Goal: Task Accomplishment & Management: Manage account settings

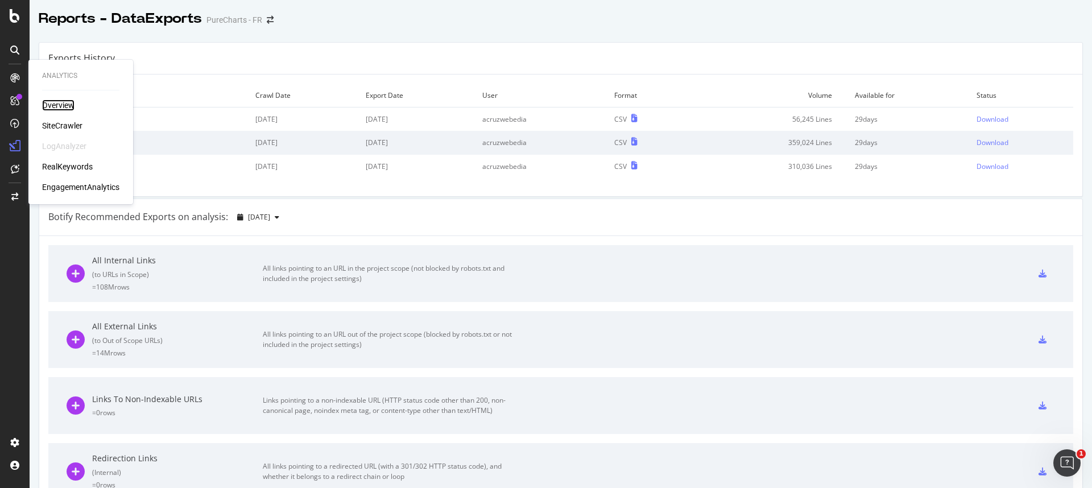
click at [61, 105] on div "Overview" at bounding box center [58, 105] width 32 height 11
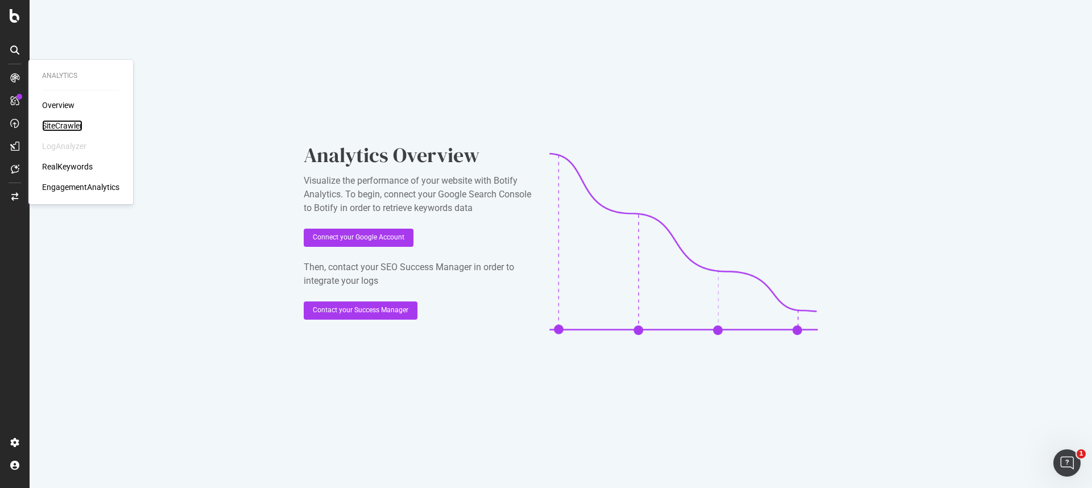
click at [57, 121] on div "SiteCrawler" at bounding box center [62, 125] width 40 height 11
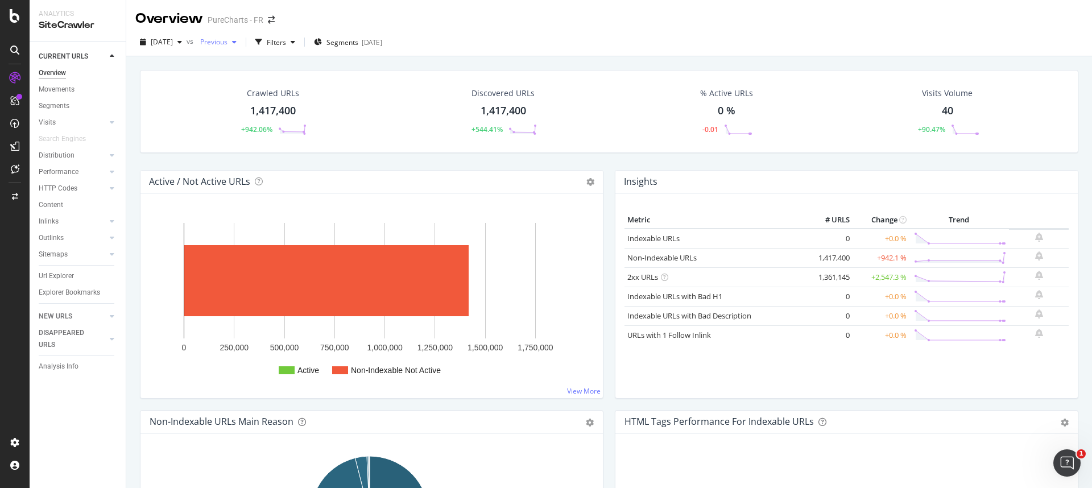
click at [225, 38] on span "Previous" at bounding box center [212, 42] width 32 height 10
click at [390, 143] on div "Crawled URLs 1,417,400 +942.06% Discovered URLs 1,417,400 +544.41% % Active URL…" at bounding box center [609, 111] width 938 height 83
click at [331, 152] on div "Crawled URLs 1,417,400 +942.06% Discovered URLs 1,417,400 +544.41% % Active URL…" at bounding box center [609, 111] width 938 height 83
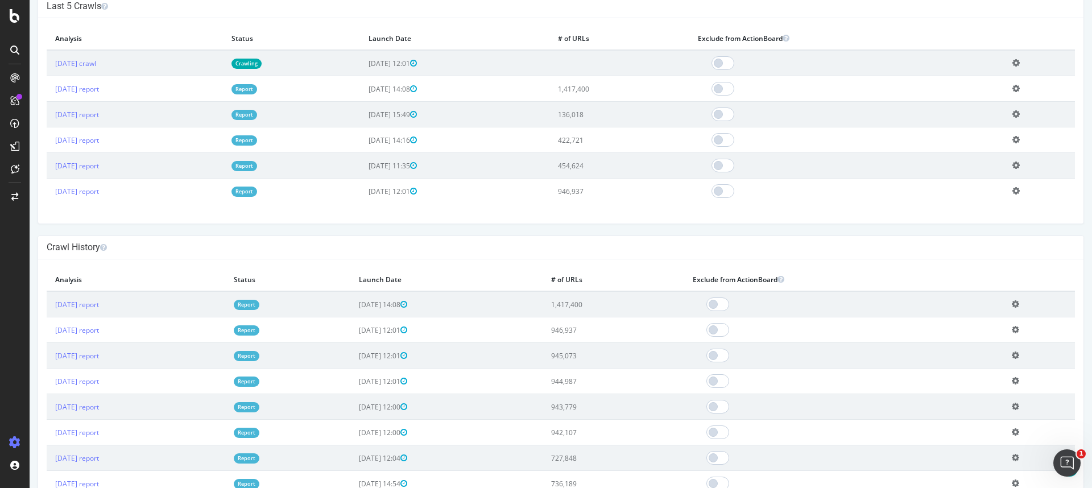
scroll to position [373, 0]
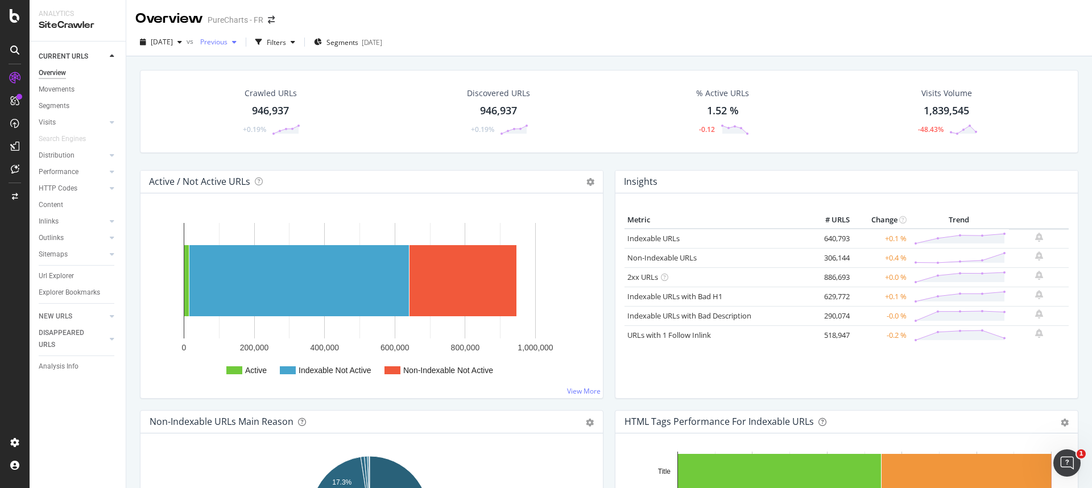
click at [227, 45] on span "Previous" at bounding box center [212, 42] width 32 height 10
click at [168, 100] on div "Crawled URLs 946,937 +0.19%" at bounding box center [271, 111] width 226 height 59
drag, startPoint x: 231, startPoint y: 44, endPoint x: 232, endPoint y: 49, distance: 5.7
click at [227, 44] on span "Previous" at bounding box center [212, 42] width 32 height 10
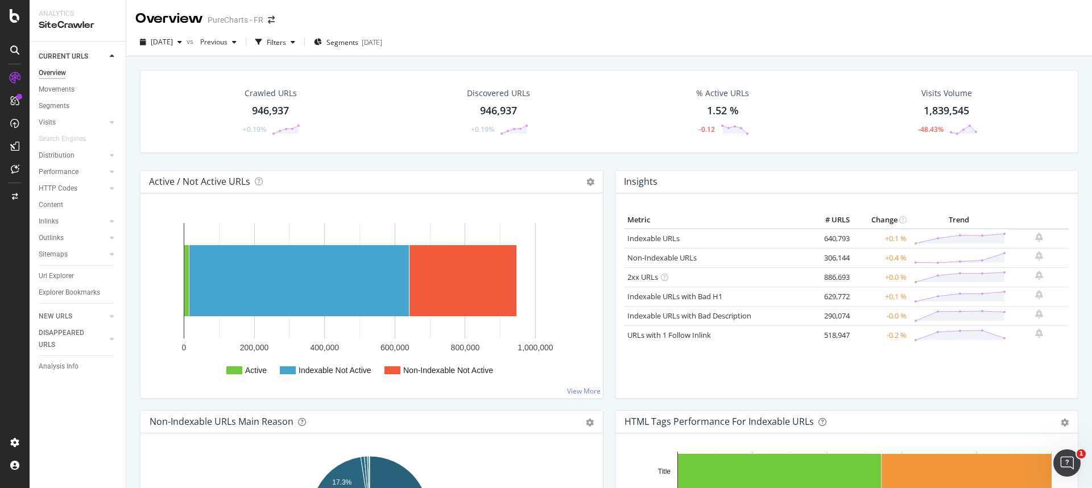
click at [381, 150] on div "Crawled URLs 946,937 +0.19% Discovered URLs 946,937 +0.19% % Active URLs 1.52 %…" at bounding box center [609, 111] width 938 height 83
click at [185, 35] on div "[DATE]" at bounding box center [160, 42] width 51 height 17
click at [518, 56] on div "2025 Jul. 13th vs Previous Filters Segments 2025-07-30" at bounding box center [609, 42] width 966 height 28
click at [182, 44] on icon "button" at bounding box center [179, 42] width 5 height 7
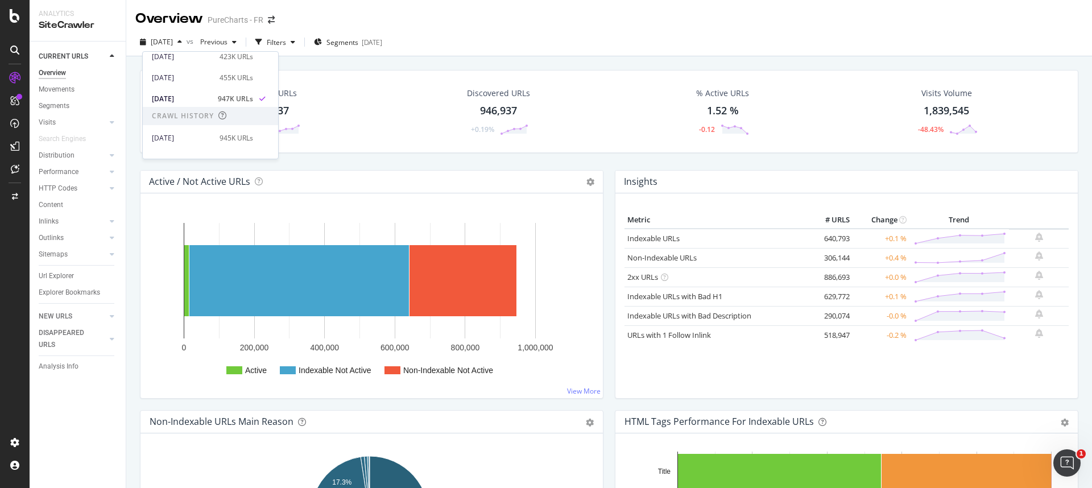
click at [515, 55] on div "2025 Jul. 13th vs Previous Filters Segments 2025-07-30" at bounding box center [609, 44] width 966 height 23
click at [173, 42] on span "[DATE]" at bounding box center [162, 42] width 22 height 10
click at [576, 51] on div "2025 Jul. 13th vs Previous Filters Segments 2025-07-30" at bounding box center [609, 44] width 966 height 23
click at [173, 40] on span "[DATE]" at bounding box center [162, 42] width 22 height 10
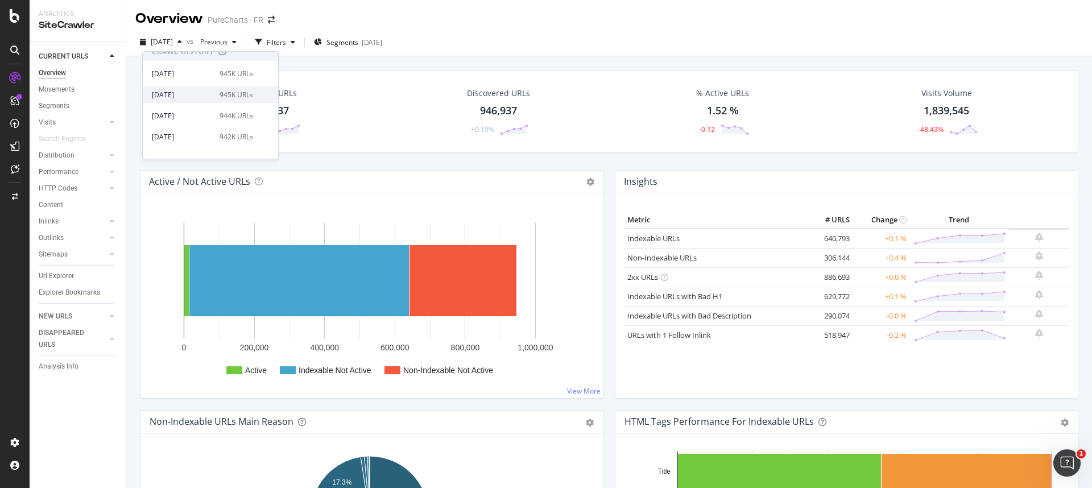
scroll to position [150, 0]
click at [447, 16] on div "Overview PureCharts - FR" at bounding box center [609, 14] width 966 height 28
click at [187, 44] on div "button" at bounding box center [180, 42] width 14 height 7
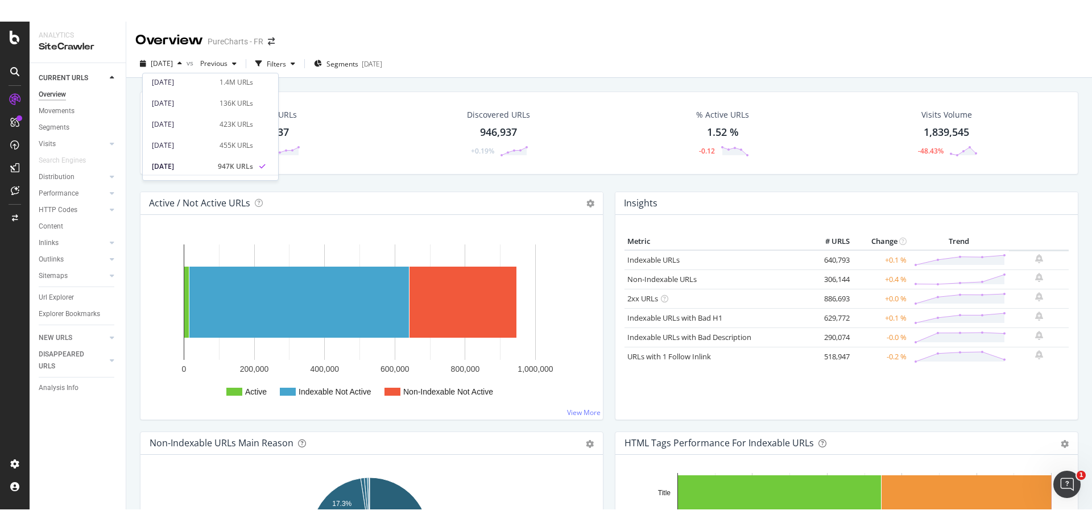
scroll to position [24, 0]
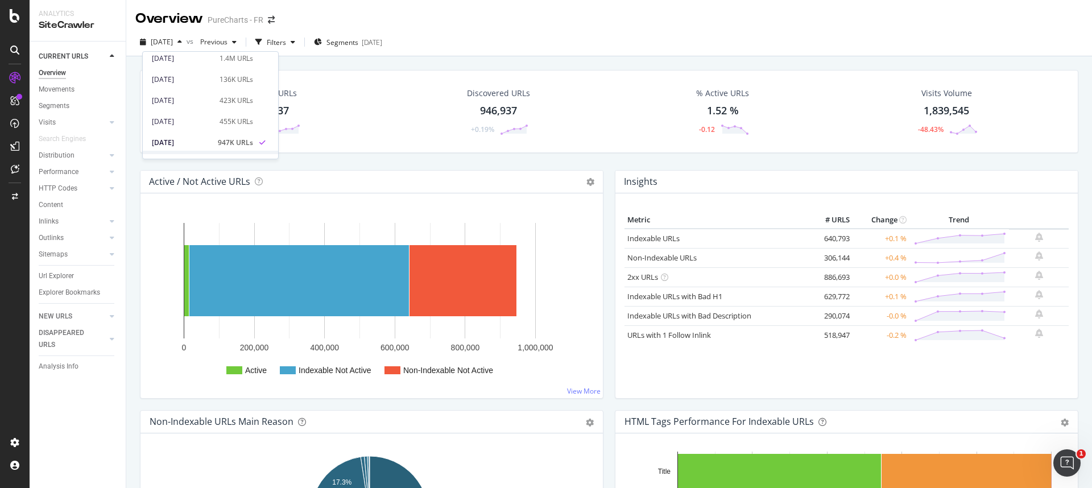
click at [366, 169] on div "Crawled URLs 946,937 +0.19% Discovered URLs 946,937 +0.19% % Active URLs 1.52 %…" at bounding box center [609, 120] width 950 height 100
click at [53, 273] on div "Url Explorer" at bounding box center [56, 276] width 35 height 12
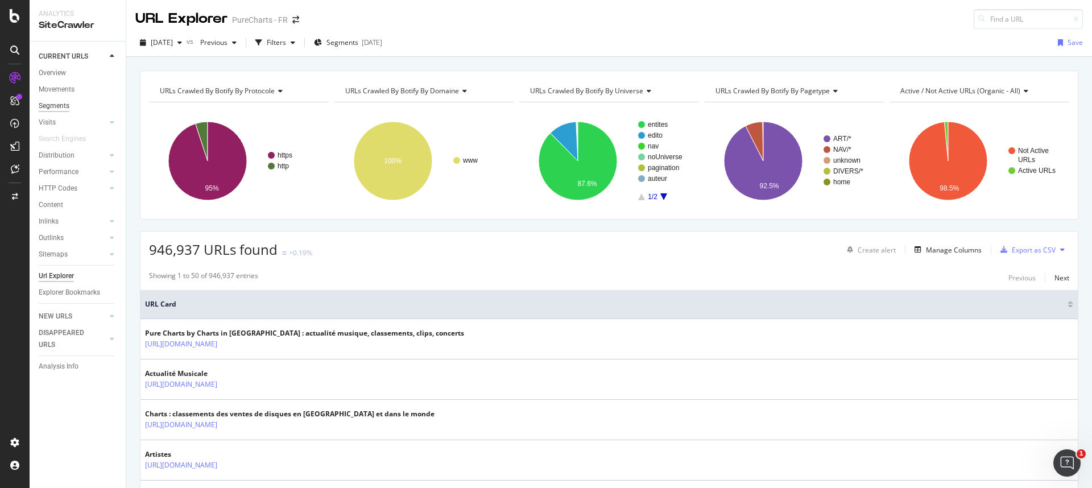
click at [57, 107] on div "Segments" at bounding box center [54, 106] width 31 height 12
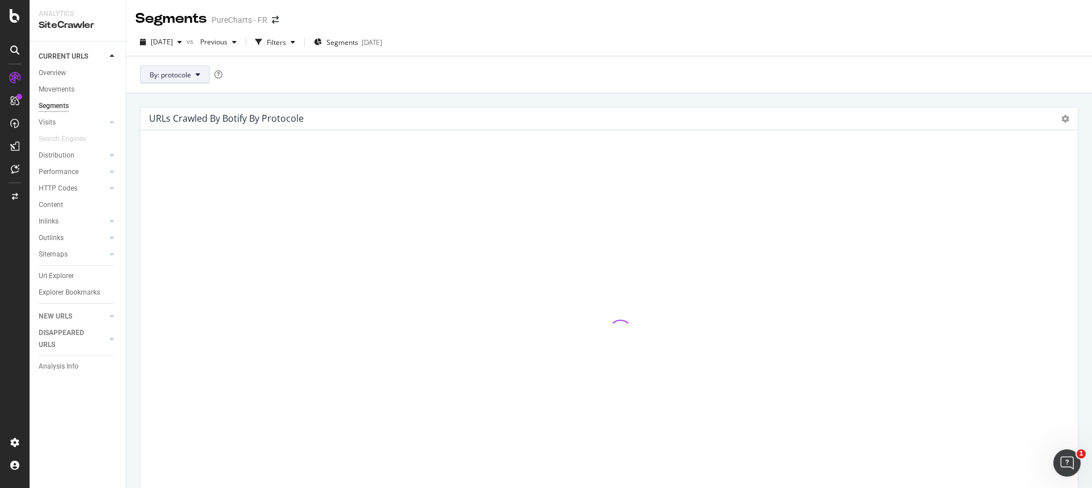
click at [195, 72] on button "By: protocole" at bounding box center [175, 74] width 70 height 18
click at [177, 176] on span "pagetype" at bounding box center [211, 178] width 123 height 10
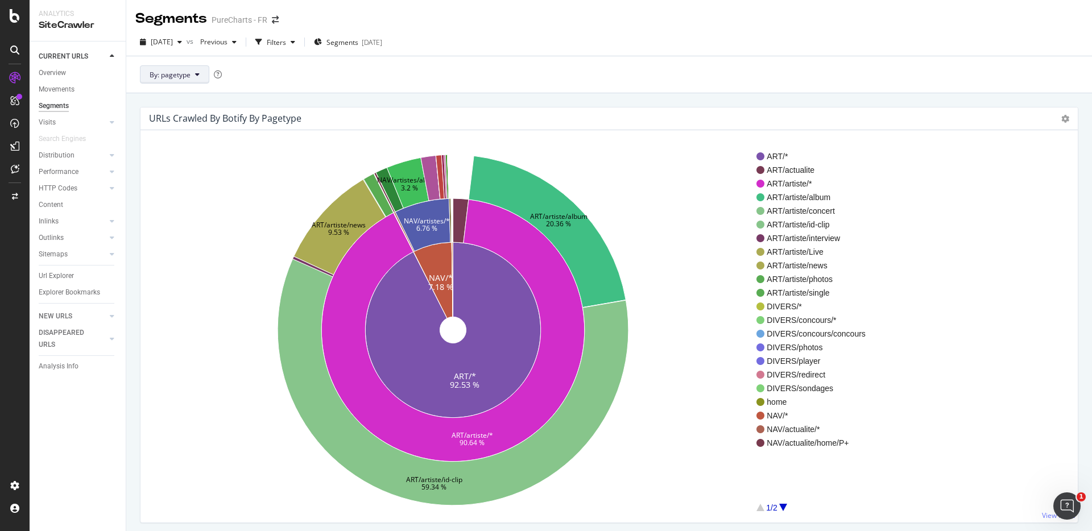
click at [197, 69] on button "By: pagetype" at bounding box center [174, 74] width 69 height 18
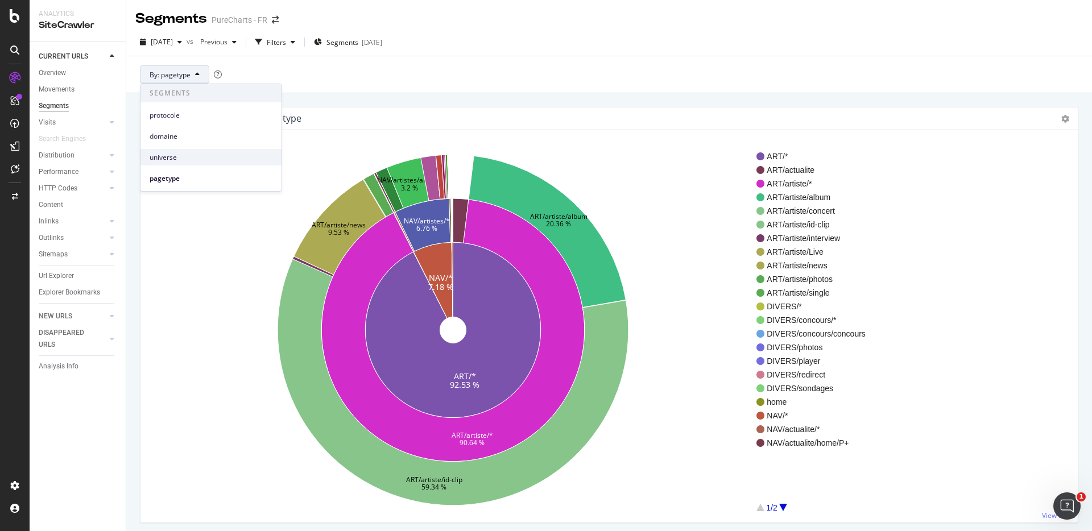
click at [188, 157] on span "universe" at bounding box center [211, 157] width 123 height 10
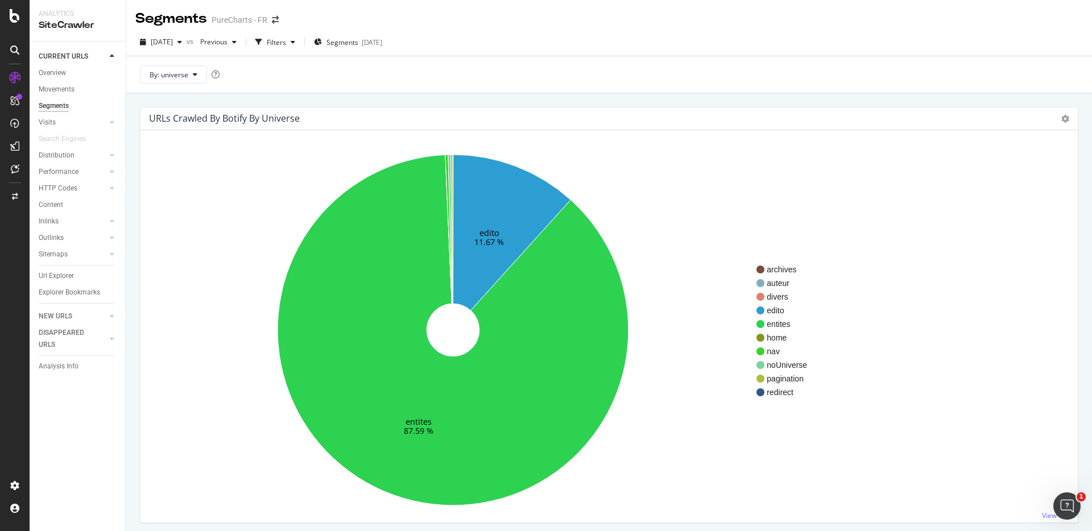
click at [223, 211] on icon "edito 11.67 % entites 87.59 %" at bounding box center [453, 330] width 607 height 351
click at [173, 38] on span "[DATE]" at bounding box center [162, 42] width 22 height 10
click at [134, 222] on div "URLs Crawled By Botify By universe Sunburst Treemap Table Expand Export as CSV …" at bounding box center [609, 321] width 950 height 428
click at [155, 174] on icon "edito 11.67 % entites 87.59 %" at bounding box center [453, 330] width 607 height 351
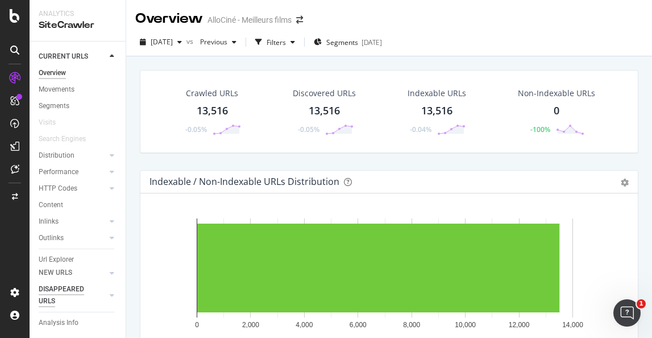
click at [53, 291] on div "DISAPPEARED URLS" at bounding box center [67, 295] width 57 height 24
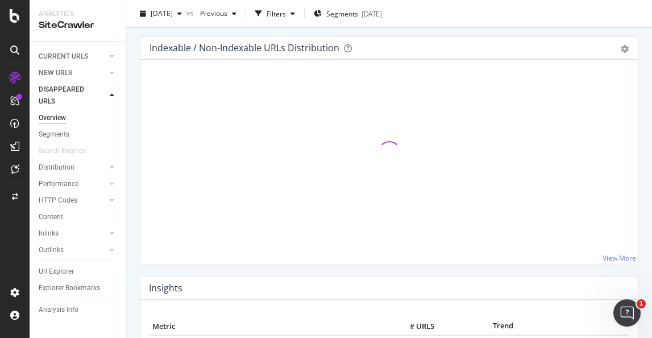
scroll to position [145, 0]
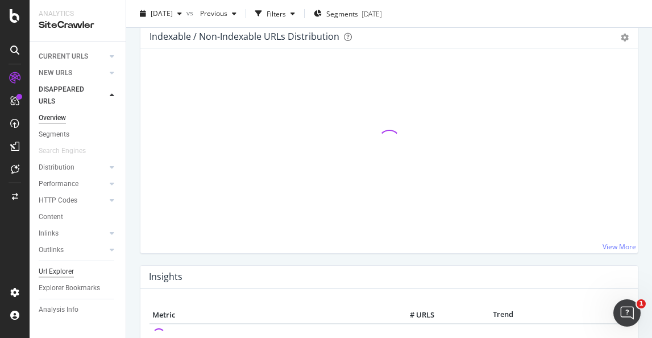
click at [64, 268] on div "Url Explorer" at bounding box center [56, 272] width 35 height 12
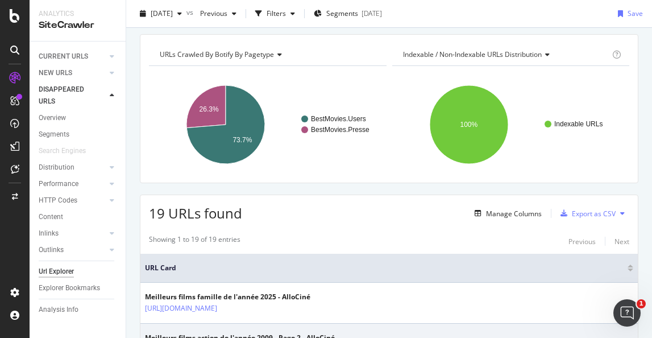
scroll to position [171, 0]
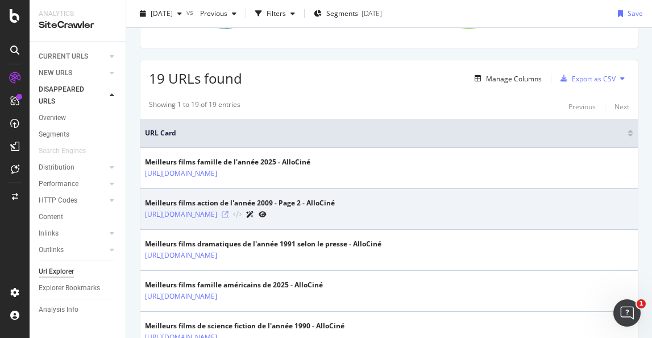
click at [229, 217] on icon at bounding box center [225, 214] width 7 height 7
click at [229, 214] on icon at bounding box center [225, 214] width 7 height 7
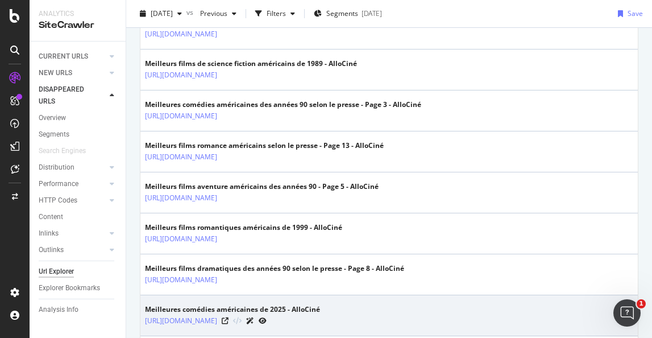
scroll to position [825, 0]
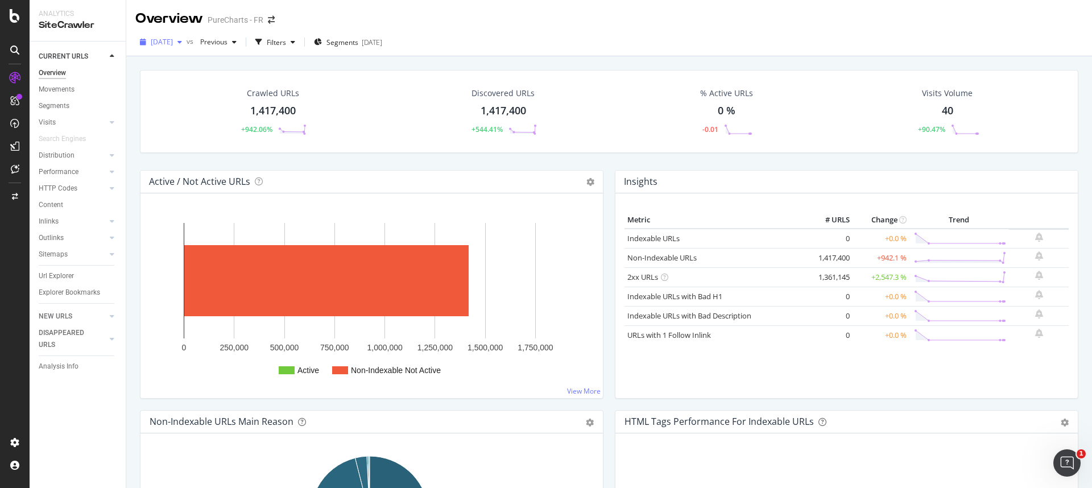
click at [173, 44] on span "[DATE]" at bounding box center [162, 42] width 22 height 10
click at [227, 44] on span "Previous" at bounding box center [212, 42] width 32 height 10
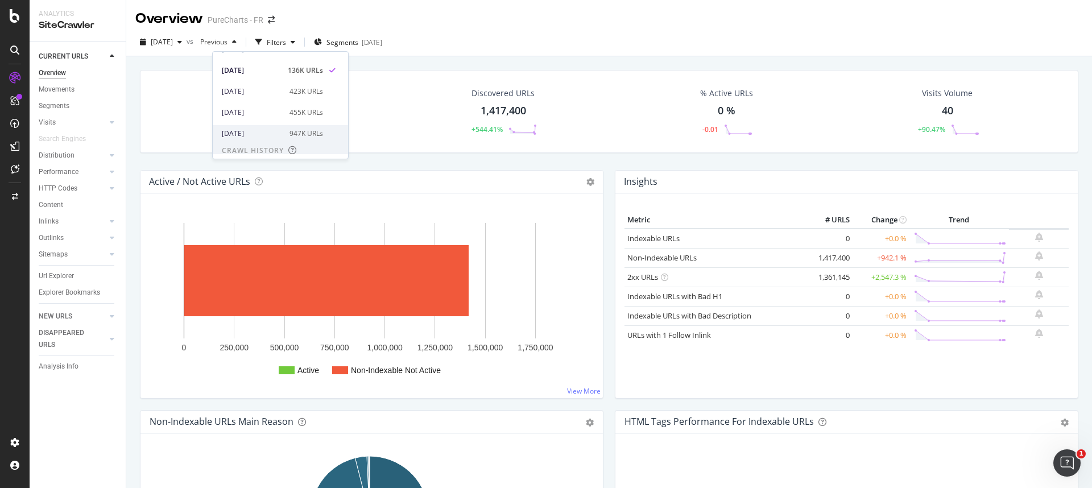
click at [242, 131] on div "[DATE]" at bounding box center [252, 134] width 61 height 10
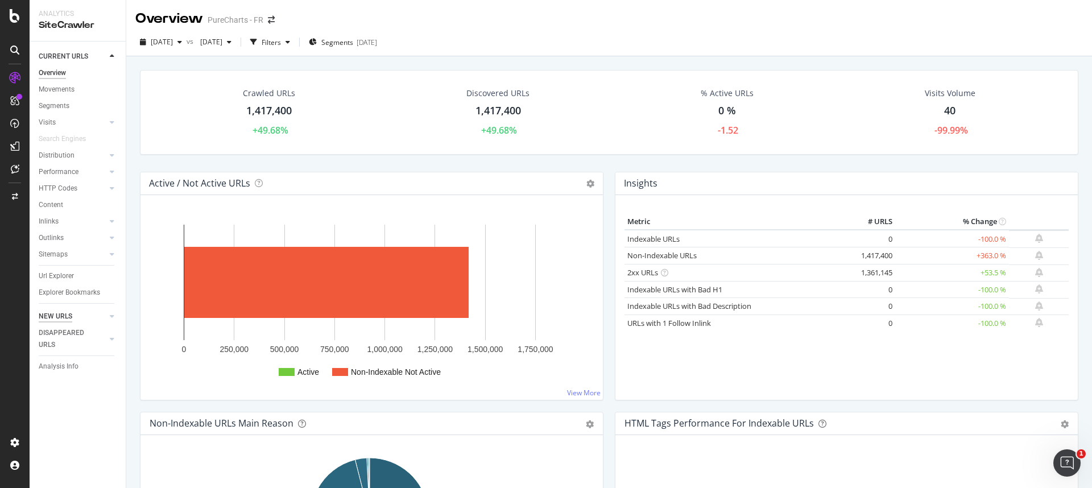
click at [60, 315] on div "NEW URLS" at bounding box center [56, 317] width 34 height 12
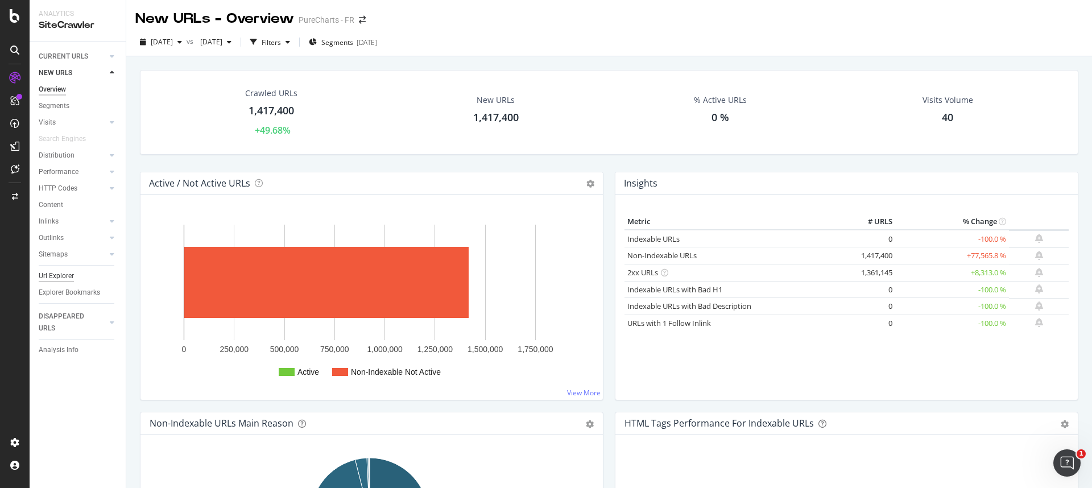
click at [71, 270] on div "Url Explorer" at bounding box center [56, 276] width 35 height 12
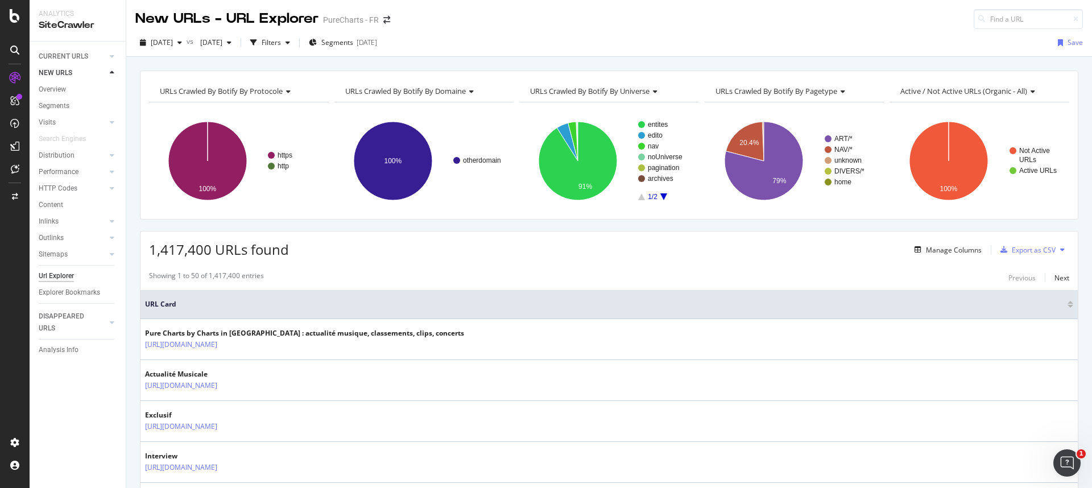
click at [470, 89] on icon at bounding box center [470, 91] width 8 height 7
click at [75, 56] on div "CURRENT URLS" at bounding box center [63, 57] width 49 height 12
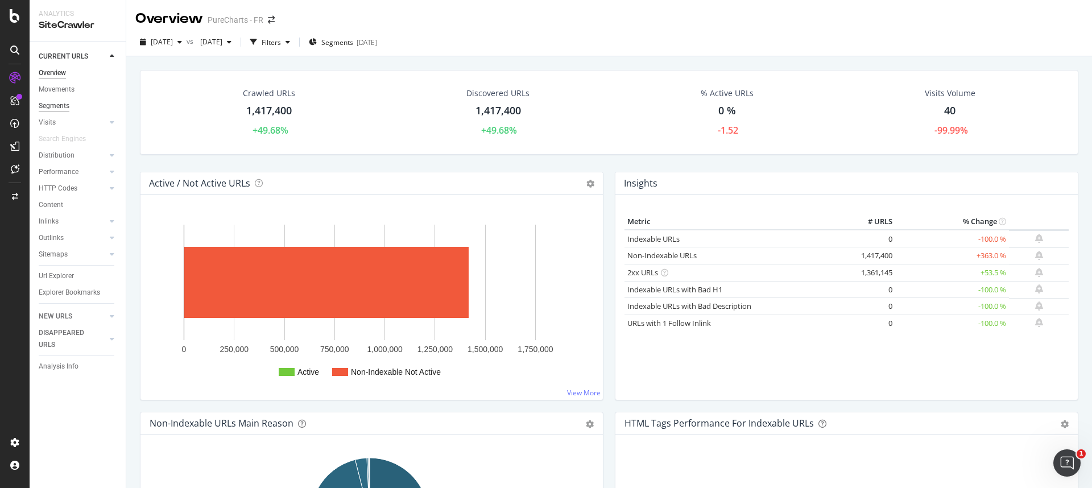
click at [61, 106] on div "Segments" at bounding box center [54, 106] width 31 height 12
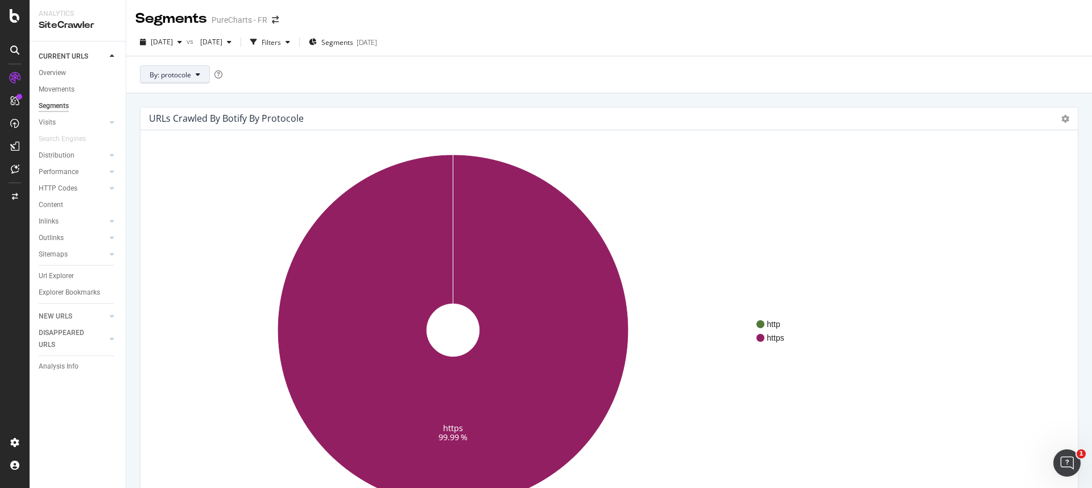
click at [167, 73] on span "By: protocole" at bounding box center [171, 75] width 42 height 10
click at [182, 177] on span "pagetype" at bounding box center [211, 178] width 123 height 10
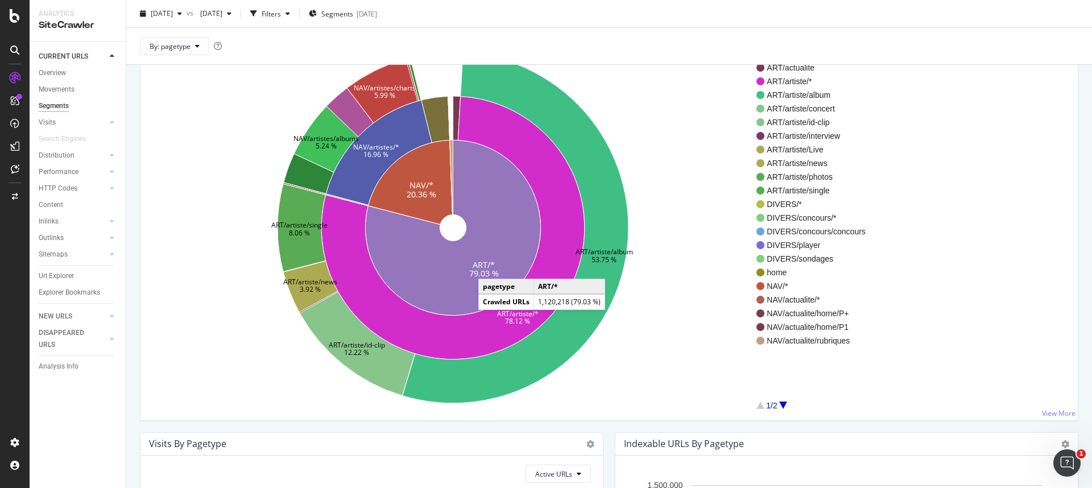
scroll to position [102, 0]
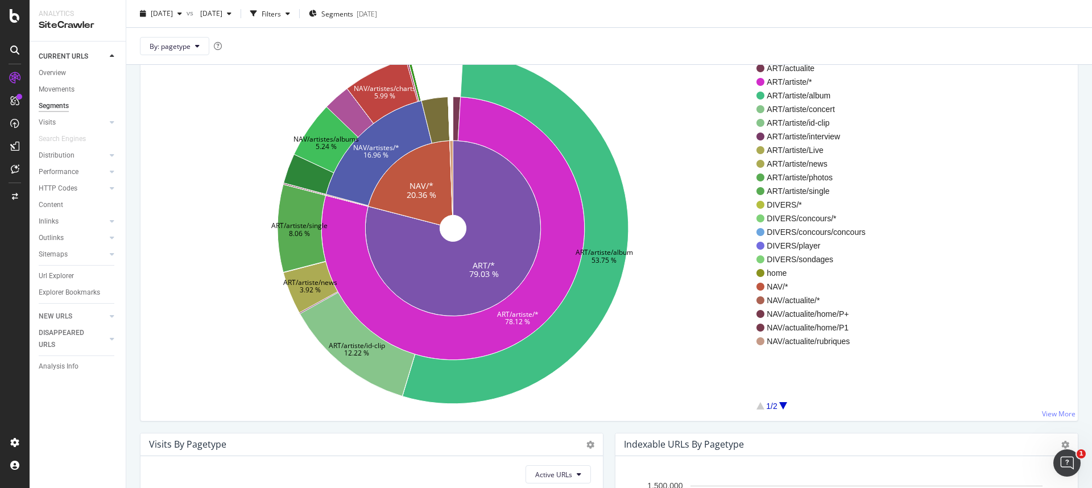
click at [693, 353] on icon "ART/* 79.03 % NAV/* 20.36 % ART/artiste/* 78.12 % NAV/artistes/* 16.96 % ART/ar…" at bounding box center [453, 228] width 607 height 351
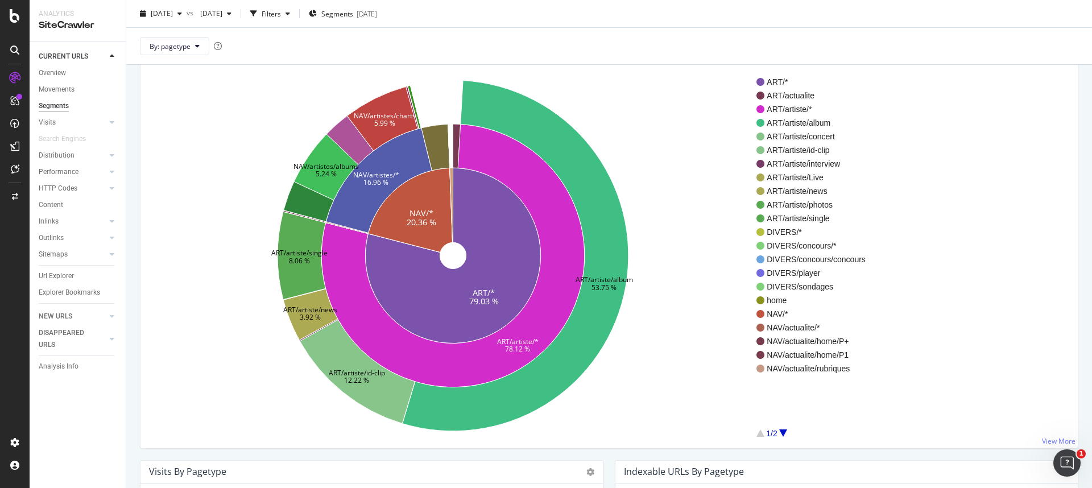
scroll to position [0, 0]
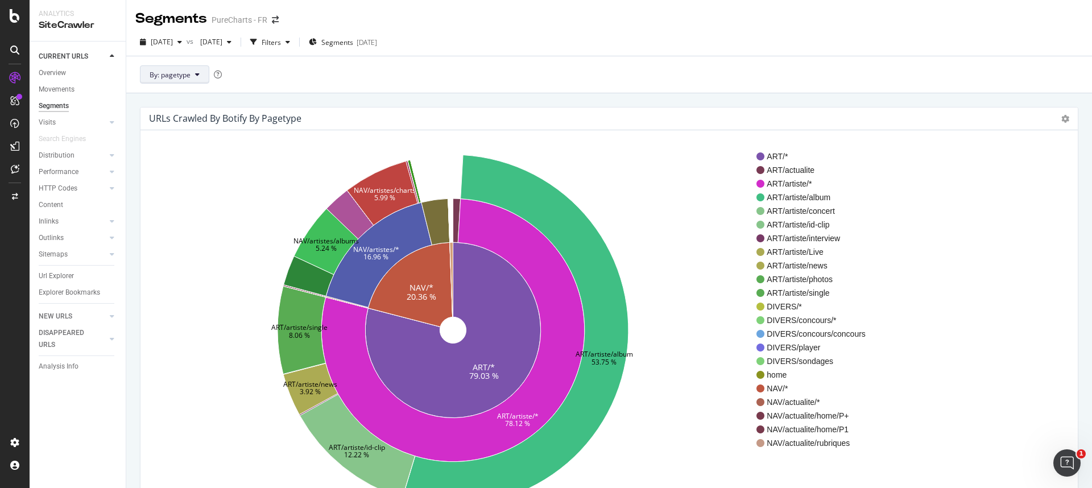
click at [193, 82] on button "By: pagetype" at bounding box center [174, 74] width 69 height 18
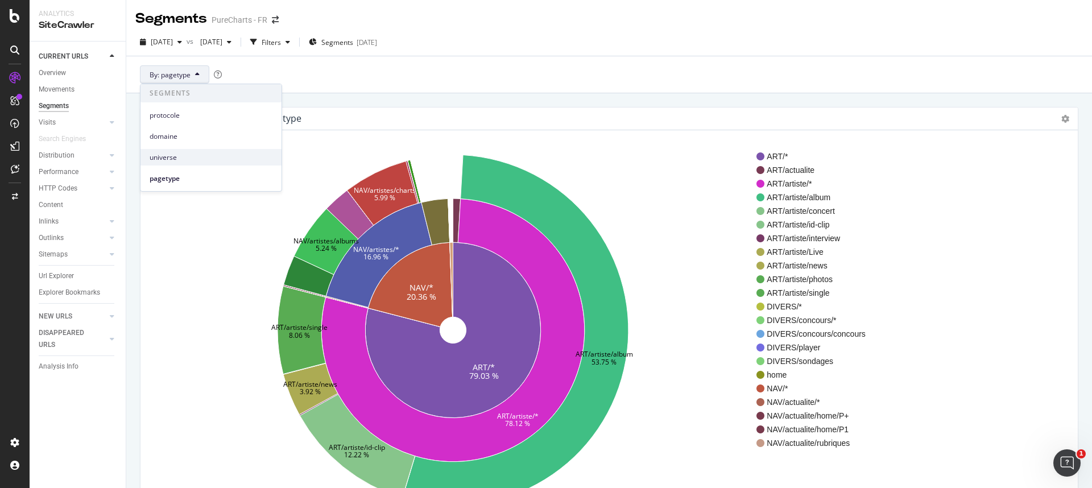
click at [177, 162] on span "universe" at bounding box center [211, 157] width 123 height 10
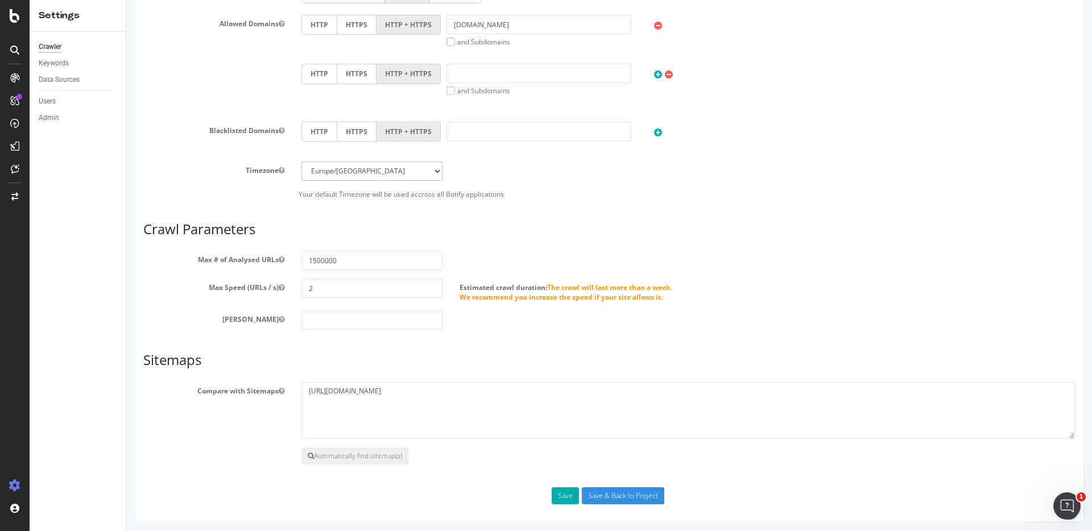
scroll to position [438, 0]
click at [321, 288] on input "2" at bounding box center [371, 285] width 141 height 19
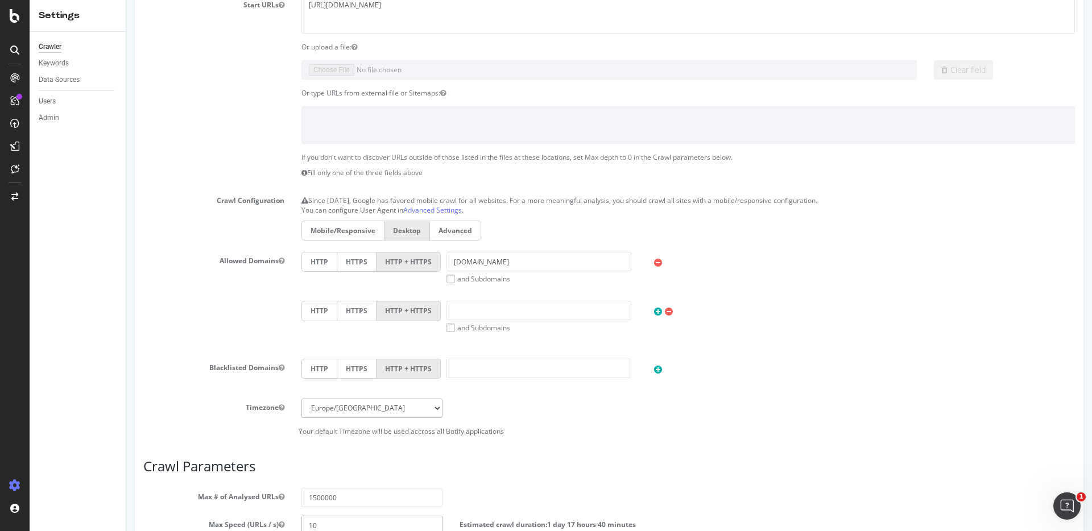
scroll to position [0, 0]
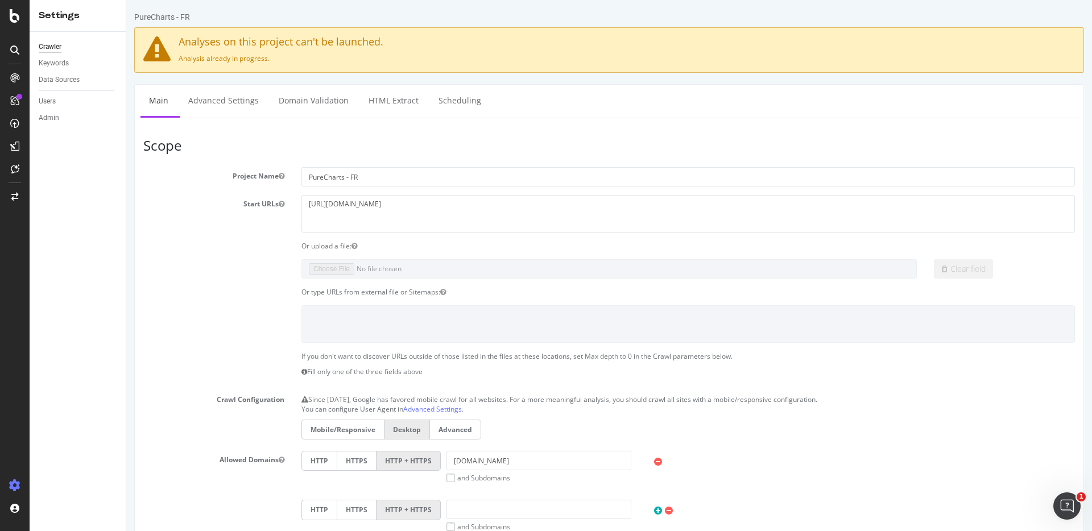
type input "10"
drag, startPoint x: 395, startPoint y: 205, endPoint x: 332, endPoint y: 205, distance: 63.1
click at [332, 205] on textarea "[URL][DOMAIN_NAME]" at bounding box center [687, 213] width 773 height 37
type textarea "[URL][DOMAIN_NAME]"
click at [58, 45] on div "Crawler" at bounding box center [50, 47] width 23 height 12
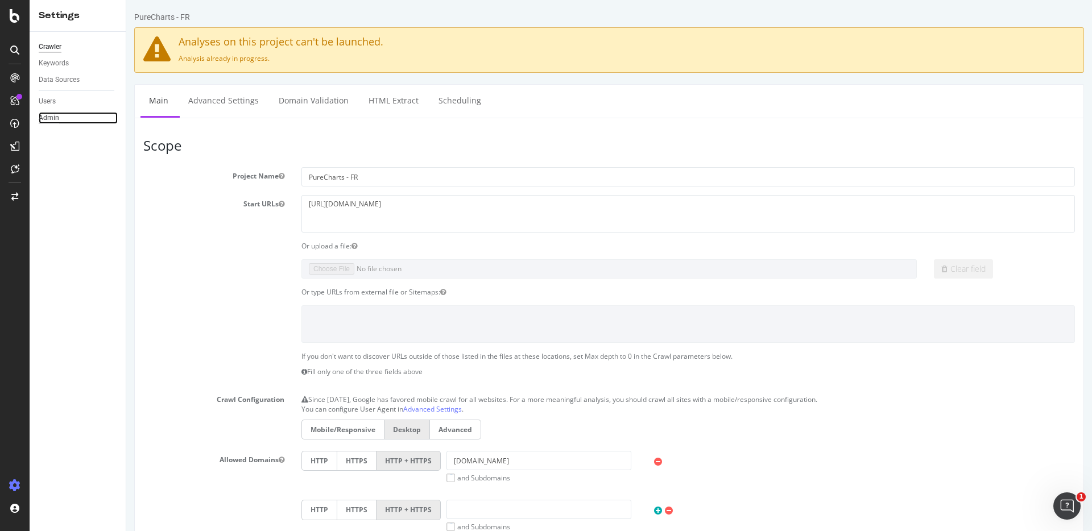
click at [49, 116] on div "Admin" at bounding box center [49, 118] width 20 height 12
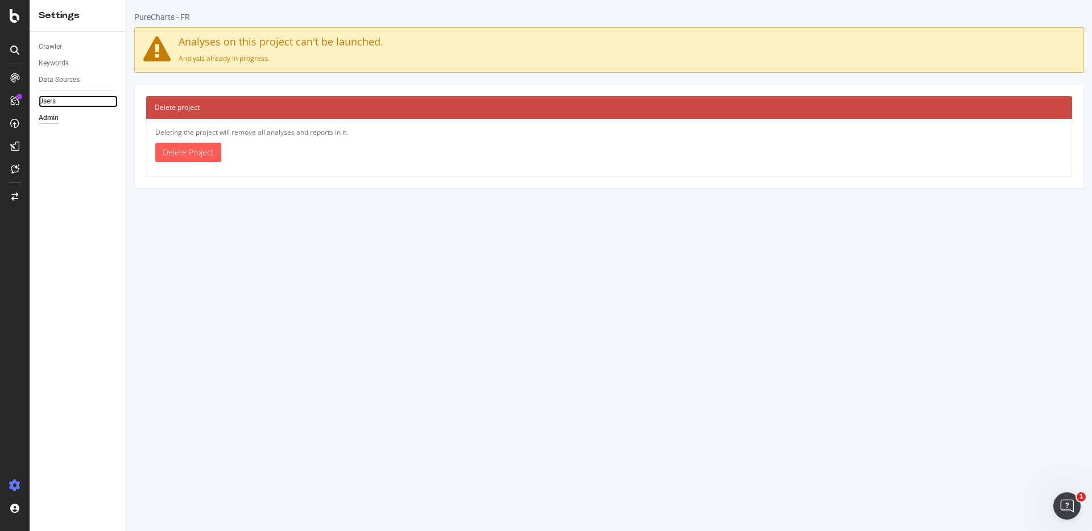
click at [57, 104] on link "Users" at bounding box center [78, 102] width 79 height 12
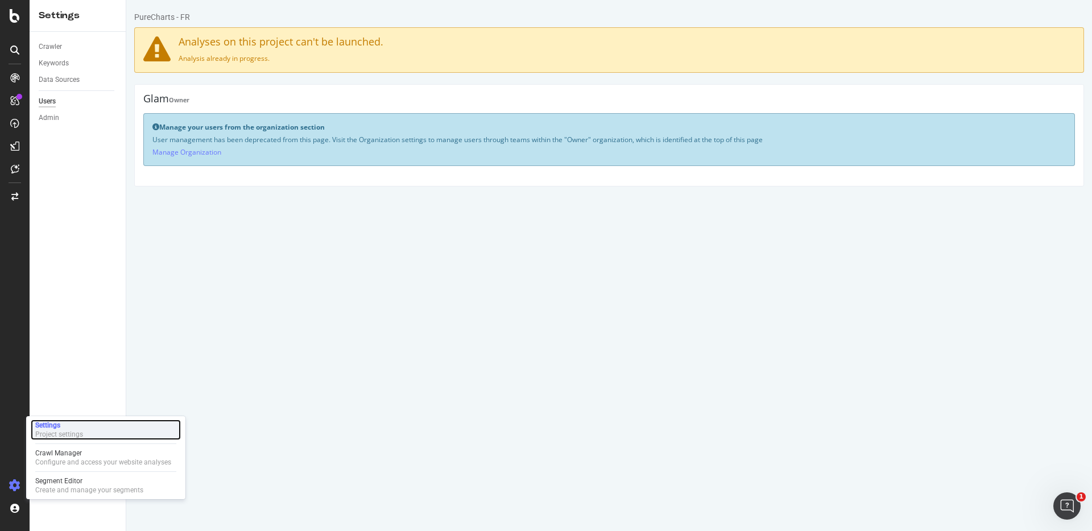
click at [64, 436] on div "Project settings" at bounding box center [59, 434] width 48 height 9
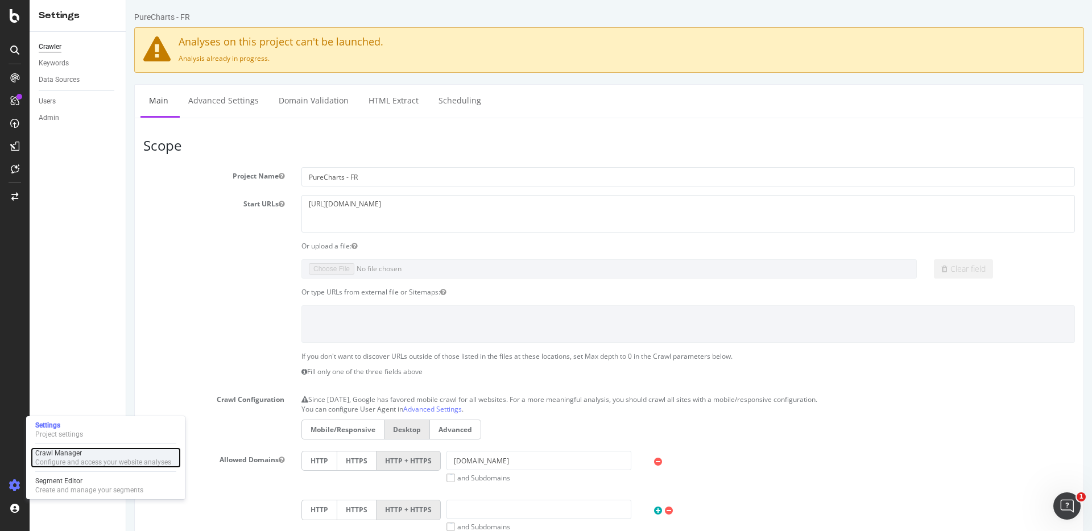
click at [54, 466] on div "Configure and access your website analyses" at bounding box center [103, 462] width 136 height 9
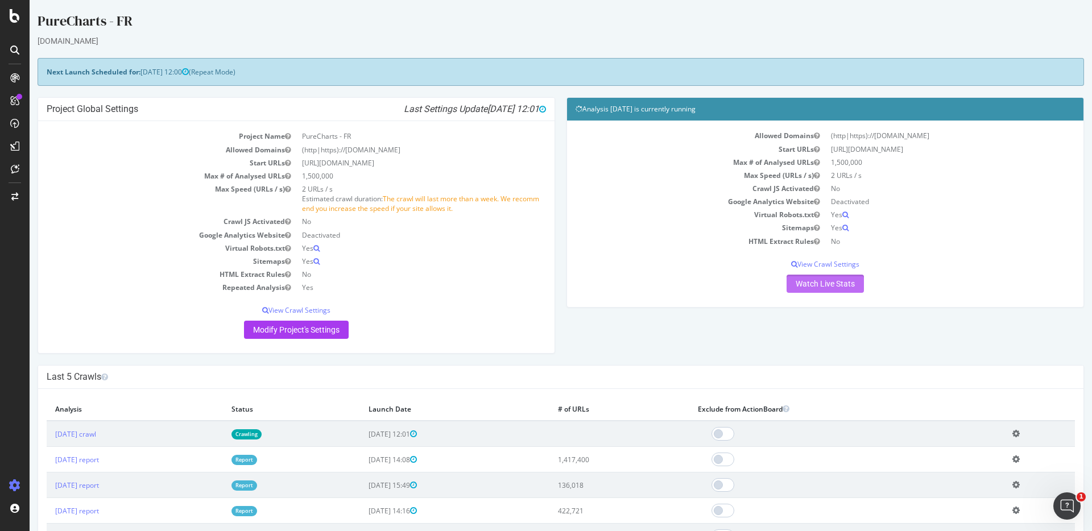
click at [802, 281] on link "Watch Live Stats" at bounding box center [825, 284] width 77 height 18
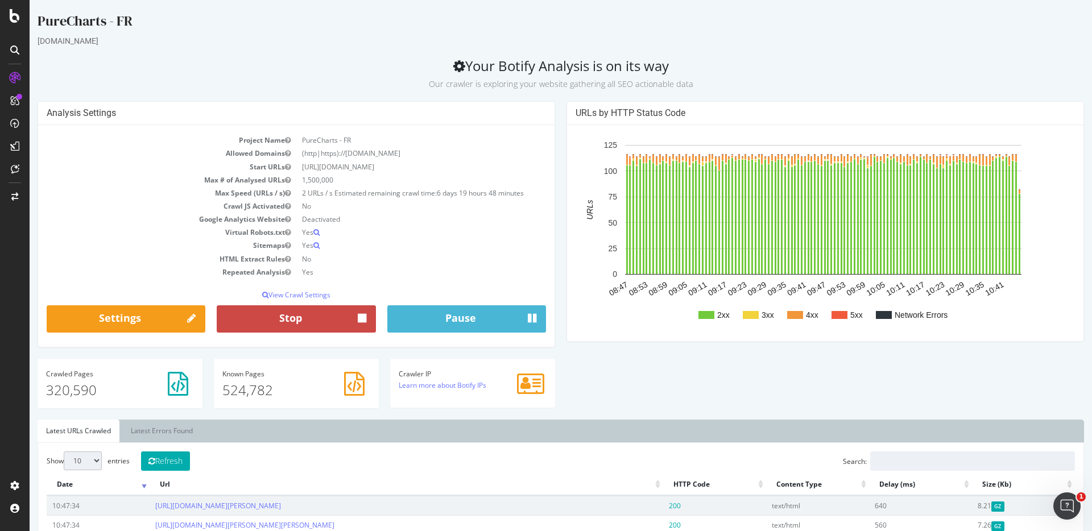
click at [316, 317] on button "Stop" at bounding box center [296, 318] width 159 height 27
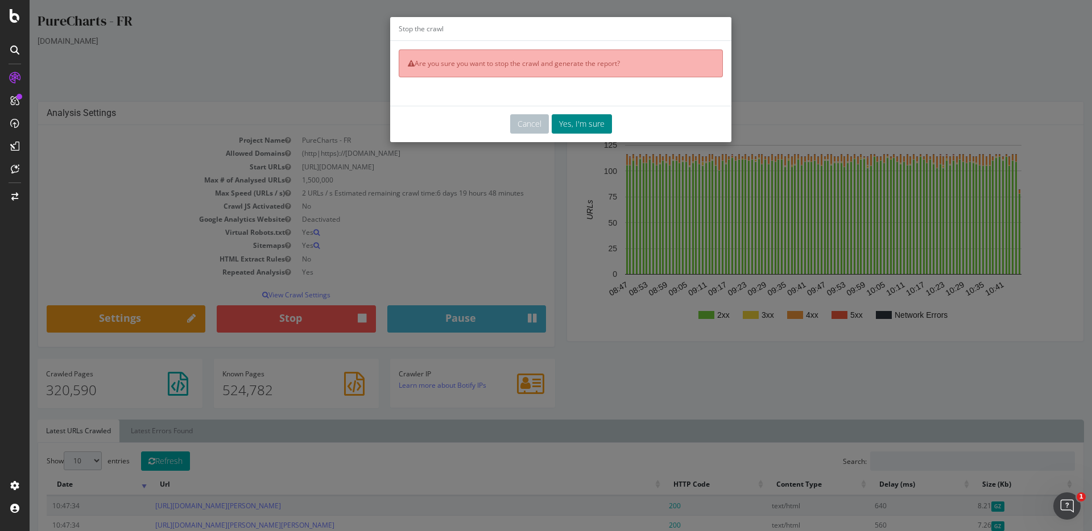
click at [580, 126] on button "Yes, I'm sure" at bounding box center [582, 123] width 60 height 19
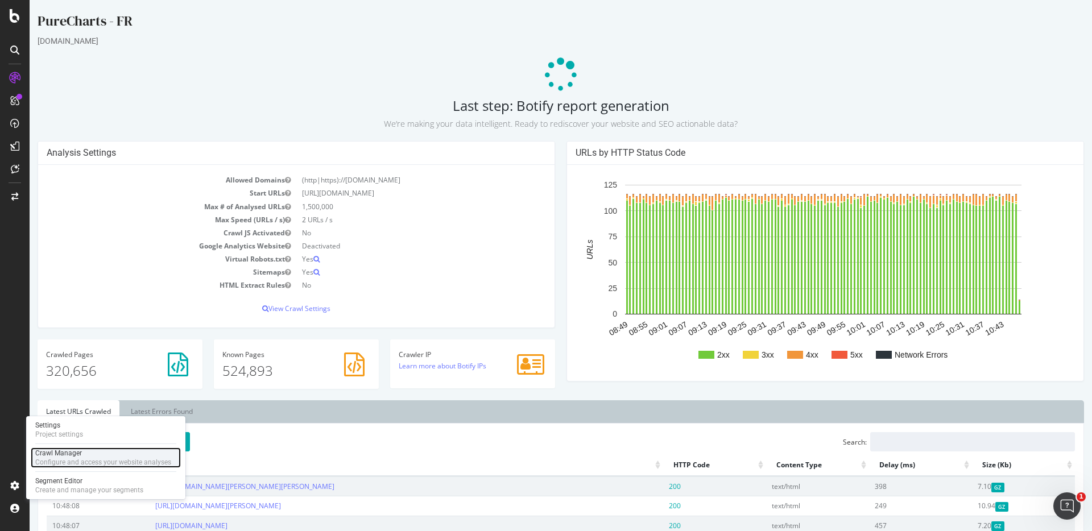
click at [50, 458] on div "Configure and access your website analyses" at bounding box center [103, 462] width 136 height 9
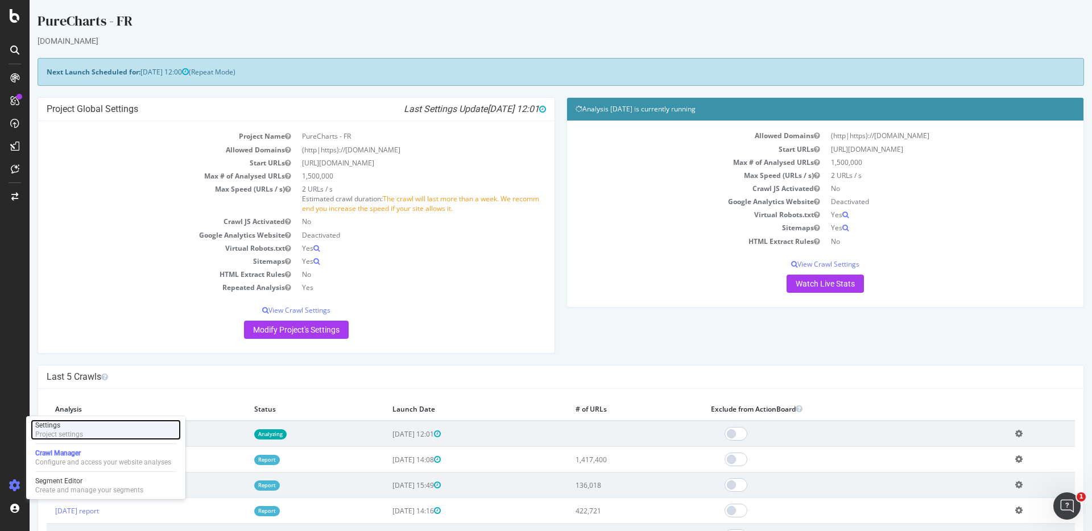
click at [55, 432] on div "Project settings" at bounding box center [59, 434] width 48 height 9
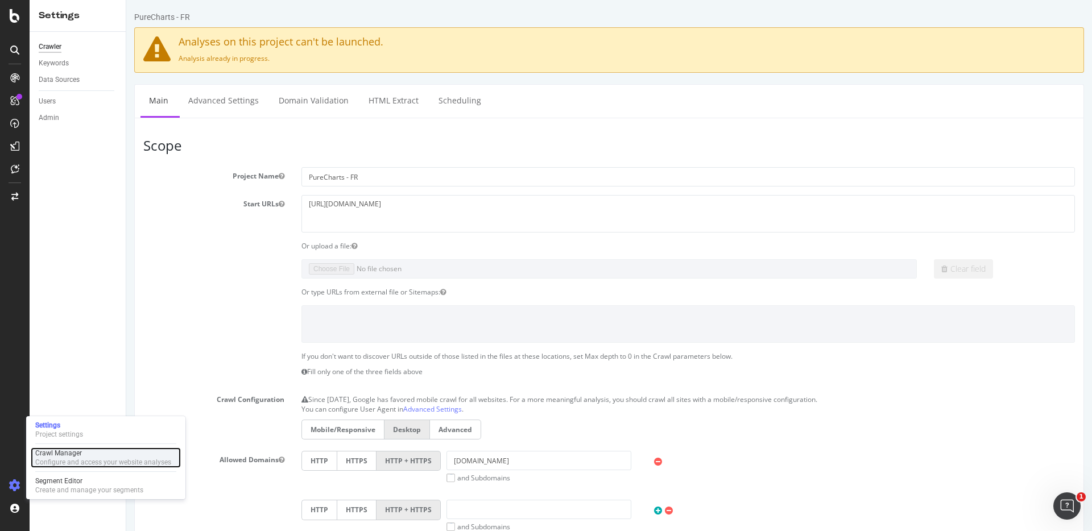
click at [55, 450] on div "Crawl Manager" at bounding box center [103, 453] width 136 height 9
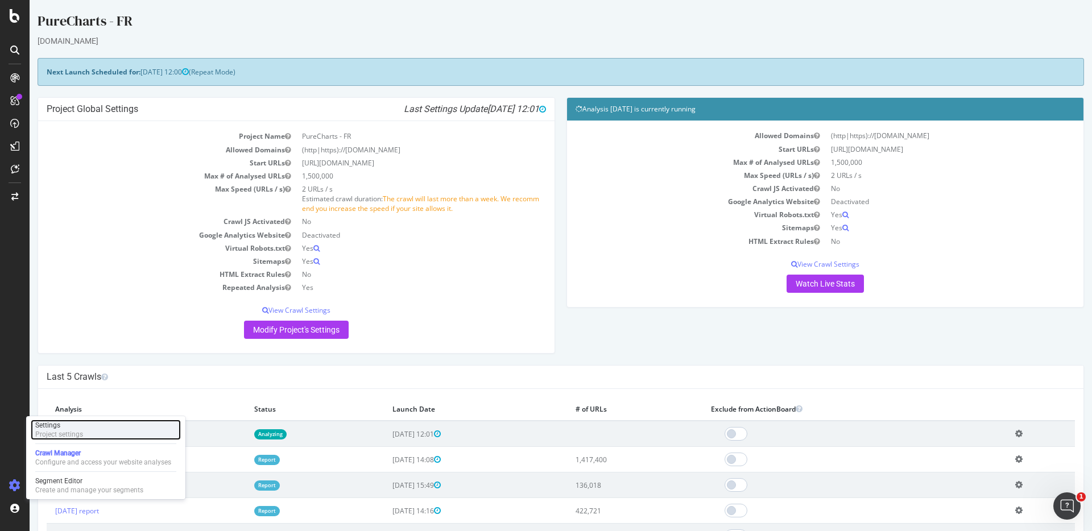
click at [59, 435] on div "Project settings" at bounding box center [59, 434] width 48 height 9
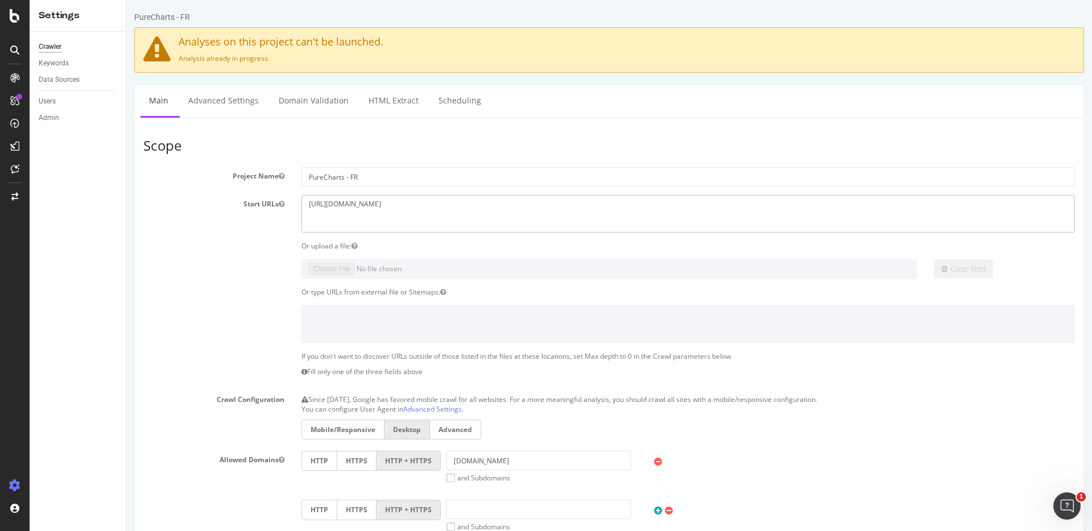
drag, startPoint x: 331, startPoint y: 205, endPoint x: 397, endPoint y: 206, distance: 66.0
click at [397, 206] on textarea "[URL][DOMAIN_NAME]" at bounding box center [687, 213] width 773 height 37
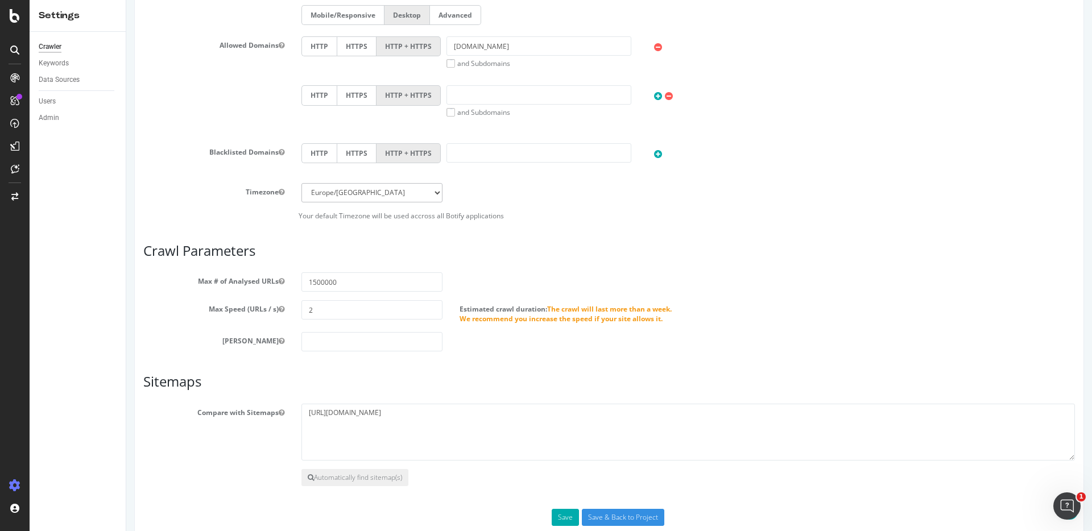
scroll to position [438, 0]
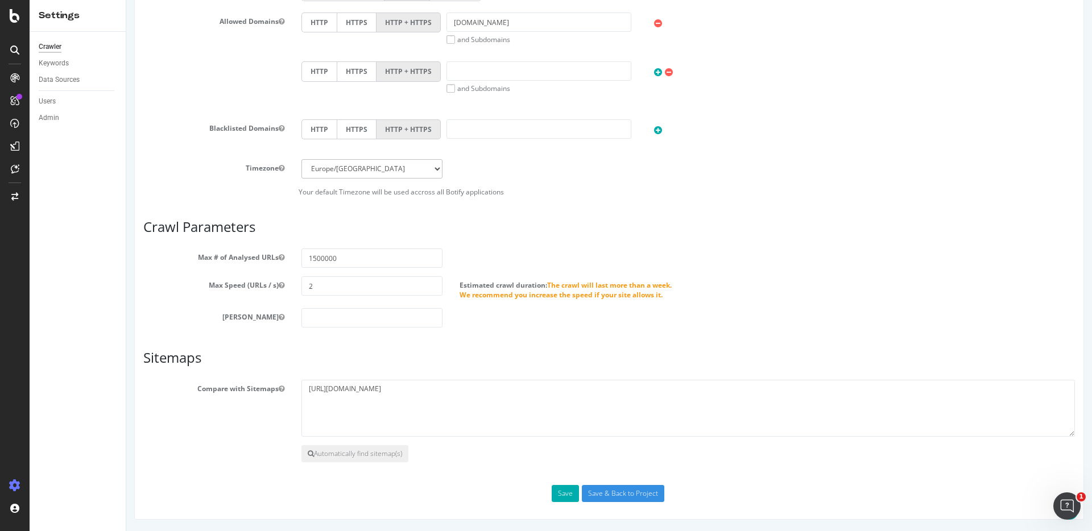
type textarea "https://www.chartsinfrance.net/"
drag, startPoint x: 335, startPoint y: 290, endPoint x: 291, endPoint y: 291, distance: 44.4
click at [293, 291] on div "2" at bounding box center [372, 285] width 158 height 19
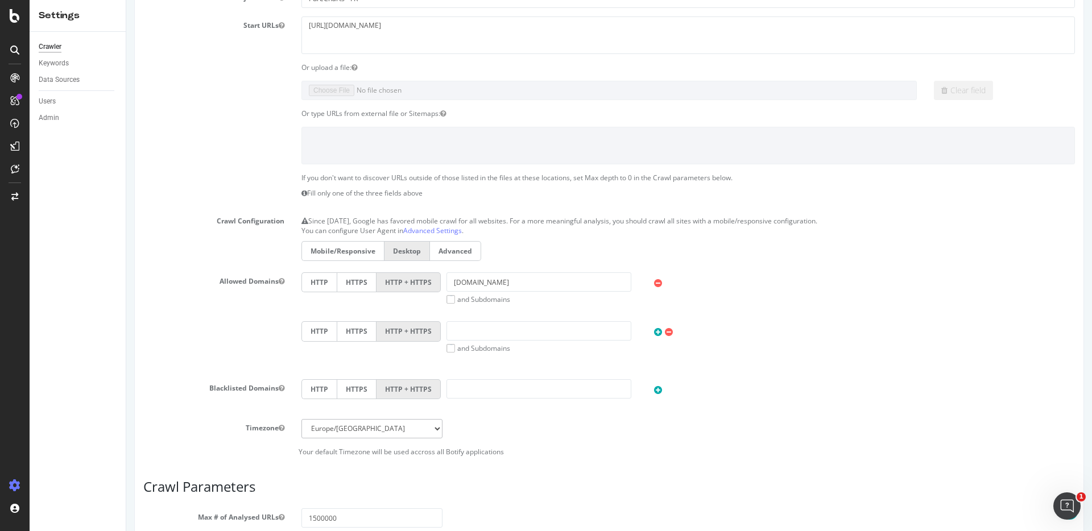
scroll to position [192, 0]
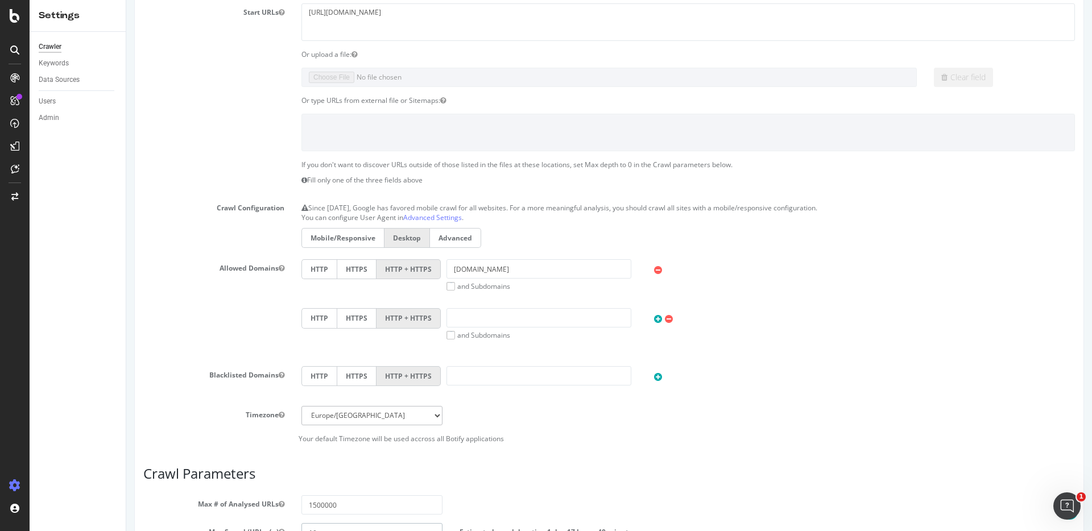
type input "10"
click at [654, 270] on icon at bounding box center [658, 271] width 8 height 10
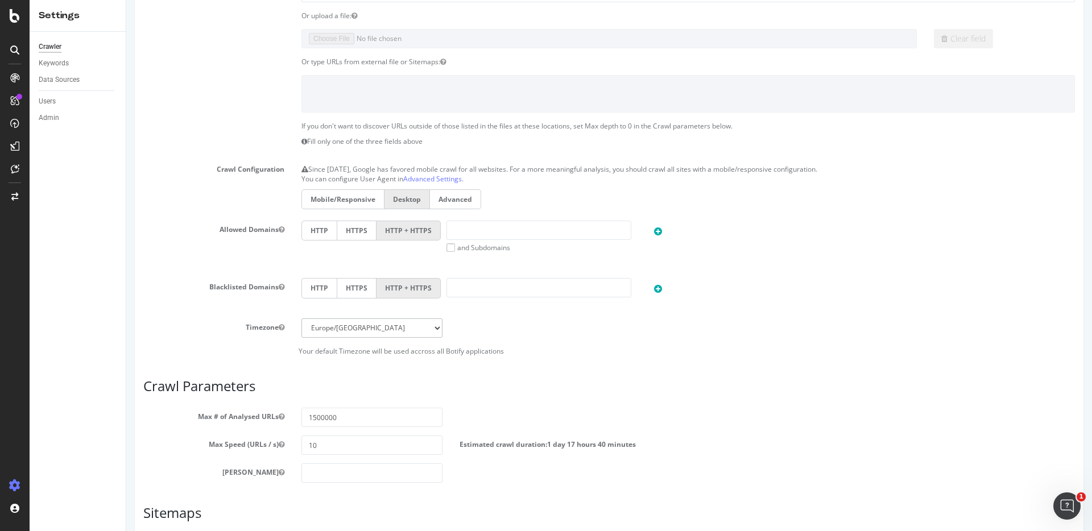
scroll to position [385, 0]
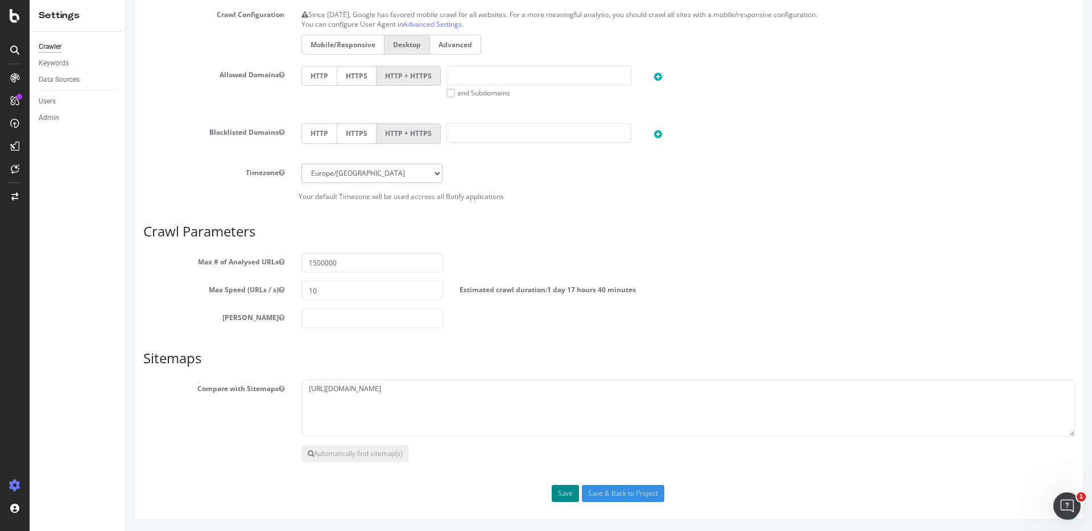
click at [558, 496] on button "Save" at bounding box center [565, 493] width 27 height 17
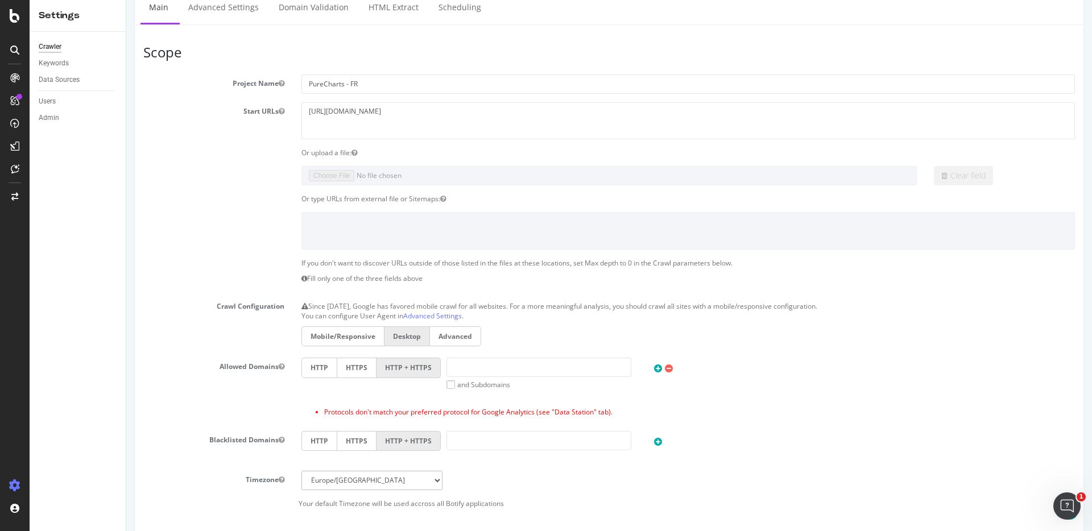
scroll to position [133, 0]
click at [667, 369] on icon at bounding box center [669, 368] width 8 height 10
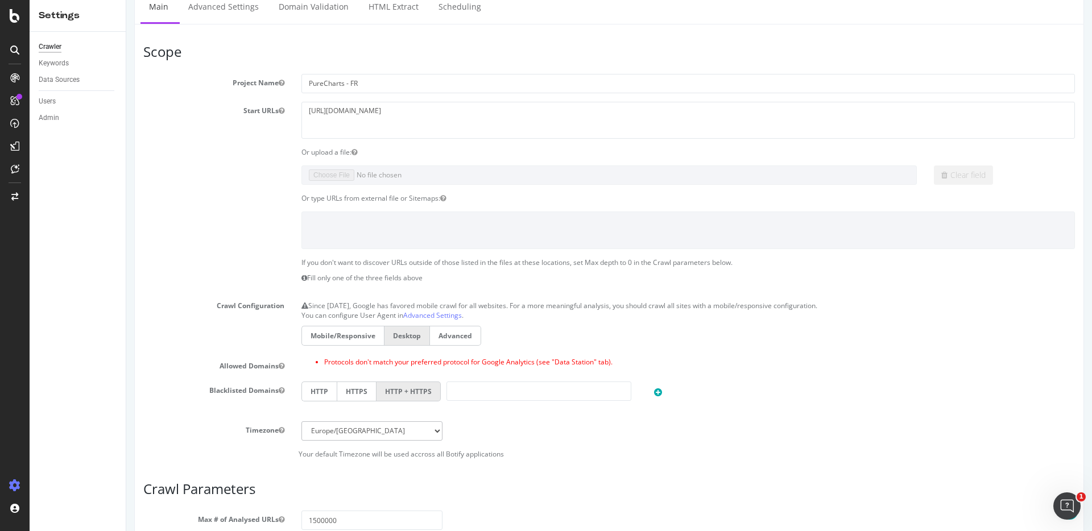
click at [341, 342] on label "Mobile/Responsive" at bounding box center [342, 336] width 82 height 20
click at [126, 0] on input "Mobile/Responsive" at bounding box center [126, 0] width 0 height 0
click at [405, 341] on label "Desktop" at bounding box center [407, 336] width 46 height 20
click at [126, 0] on input "Desktop" at bounding box center [126, 0] width 0 height 0
click at [460, 340] on label "Advanced" at bounding box center [455, 336] width 51 height 20
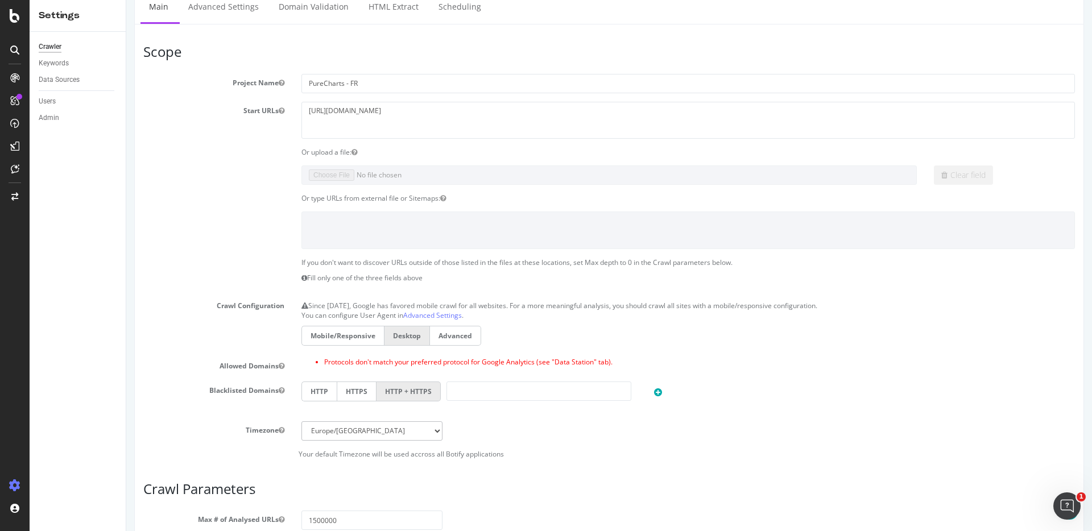
click at [126, 0] on input "Advanced" at bounding box center [126, 0] width 0 height 0
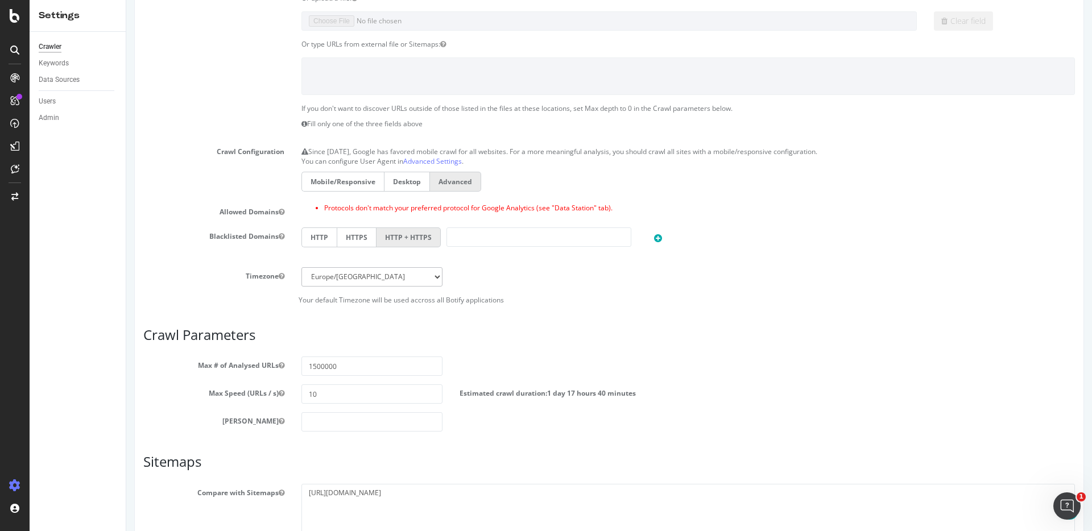
scroll to position [391, 0]
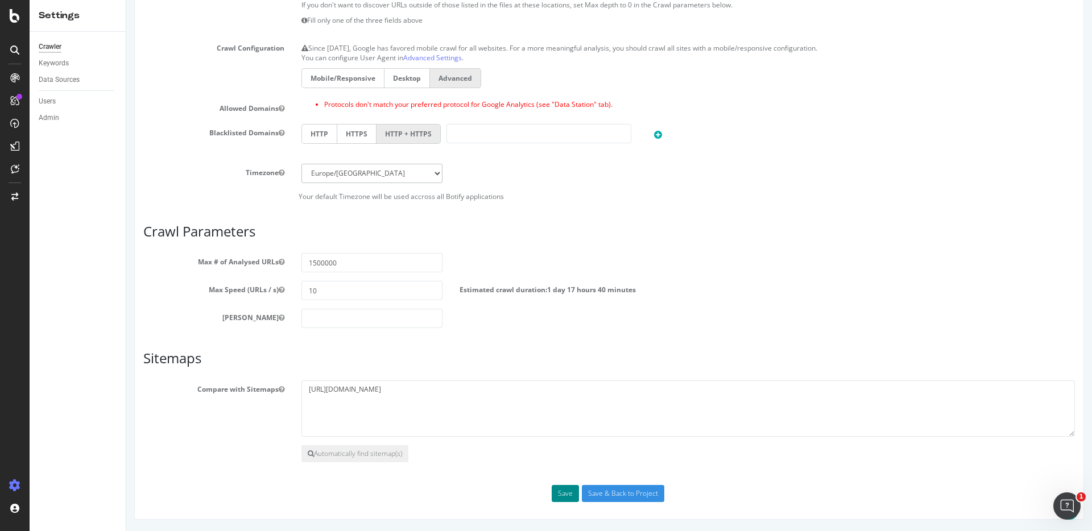
click at [557, 491] on button "Save" at bounding box center [565, 493] width 27 height 17
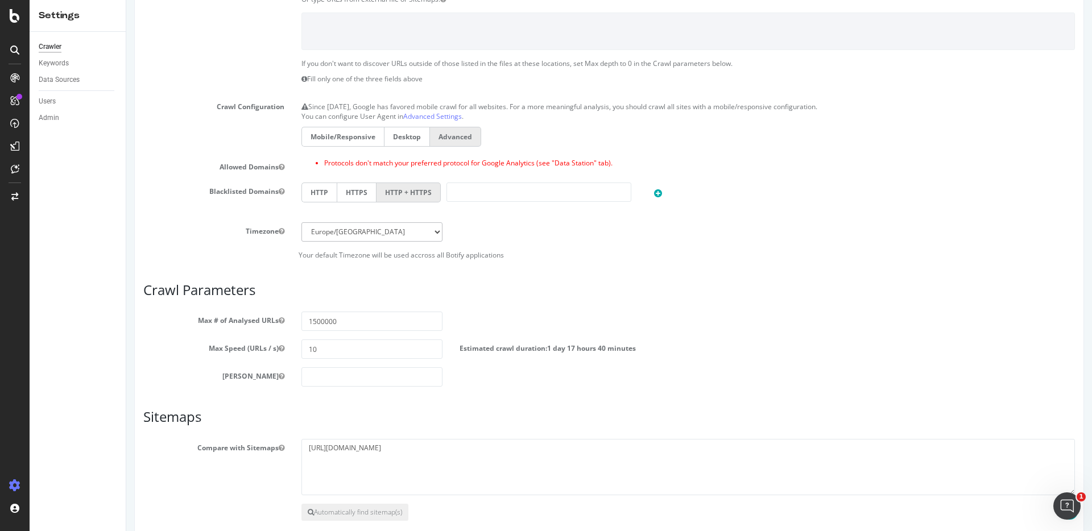
scroll to position [332, 0]
click at [319, 164] on ul "Protocols don't match your preferred protocol for Google Analytics (see "Data S…" at bounding box center [687, 164] width 773 height 10
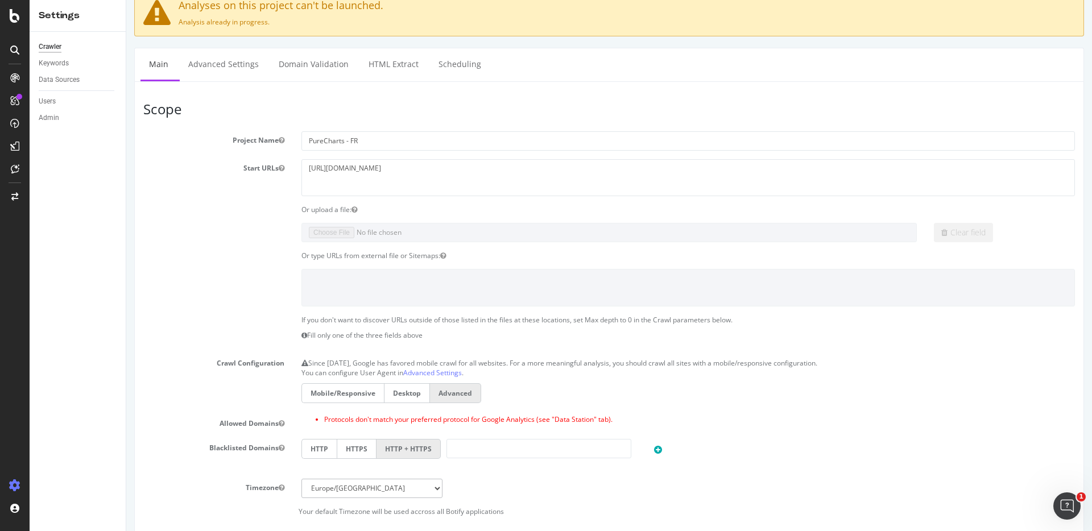
scroll to position [0, 0]
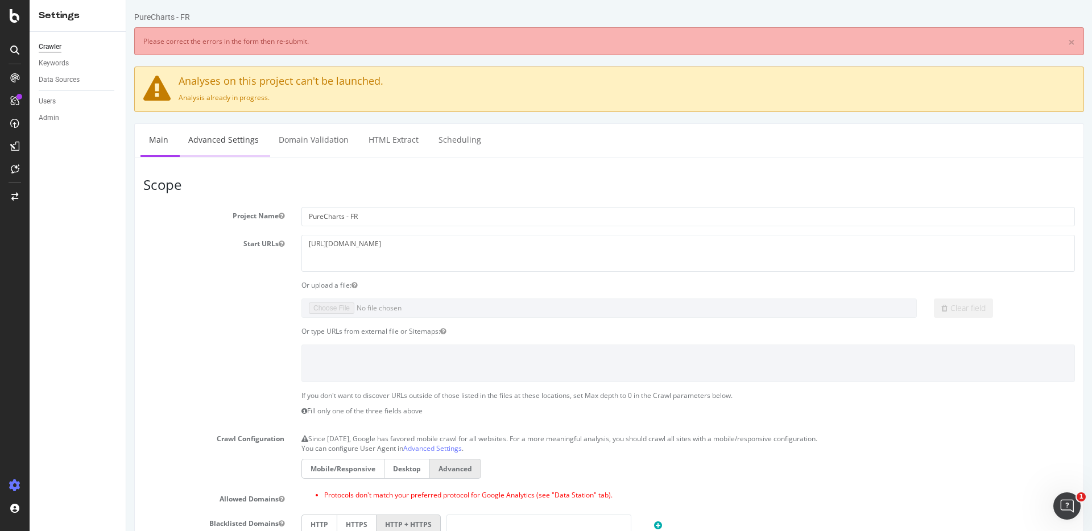
click at [234, 143] on link "Advanced Settings" at bounding box center [224, 139] width 88 height 31
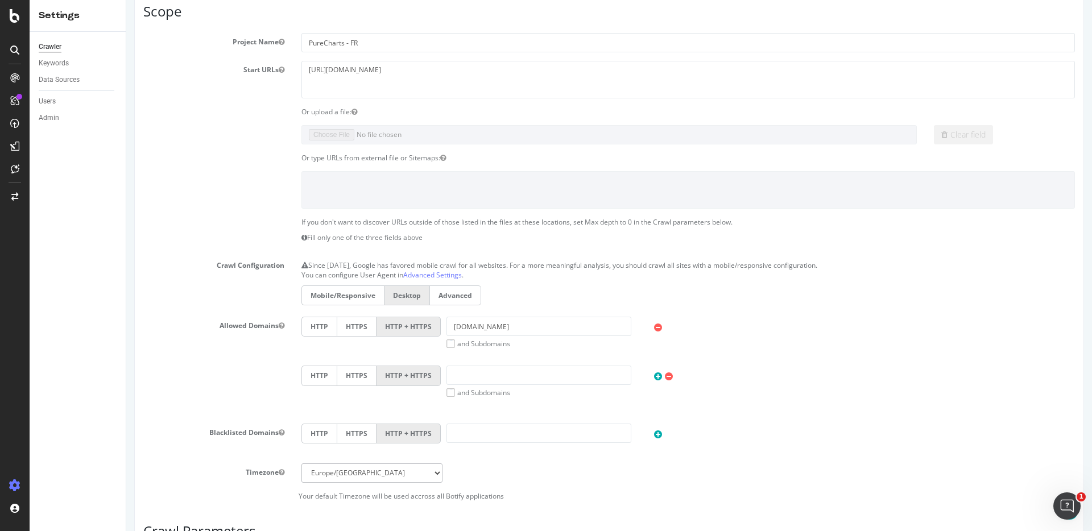
scroll to position [192, 0]
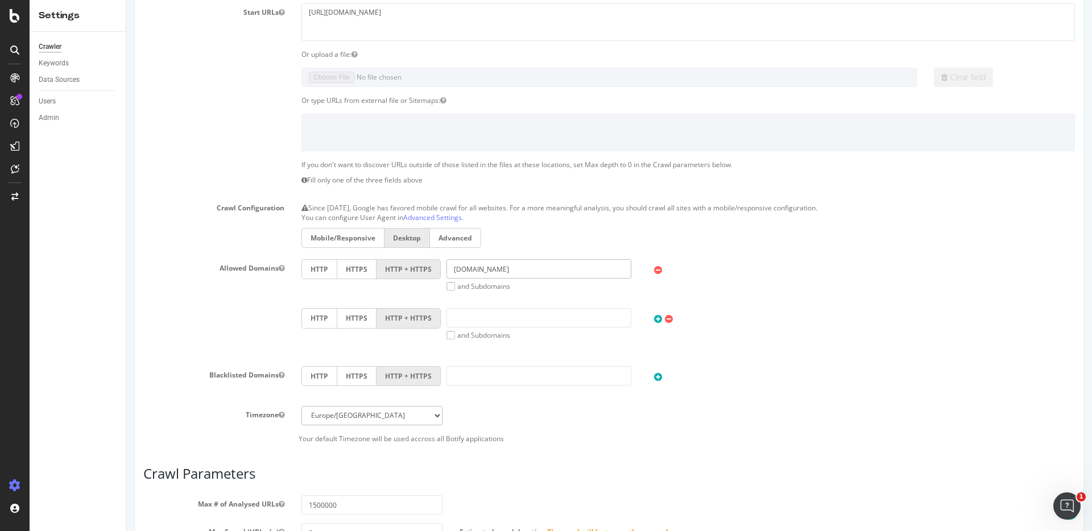
drag, startPoint x: 453, startPoint y: 270, endPoint x: 518, endPoint y: 272, distance: 64.9
click at [518, 272] on input "refonte-ui-staging.qa.chartsinfrance.net" at bounding box center [538, 268] width 185 height 19
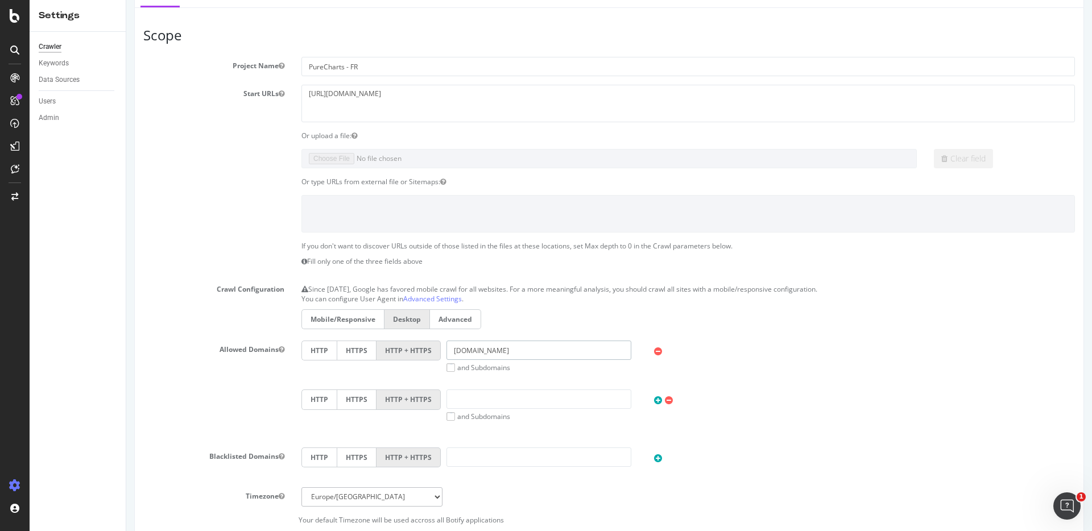
scroll to position [0, 0]
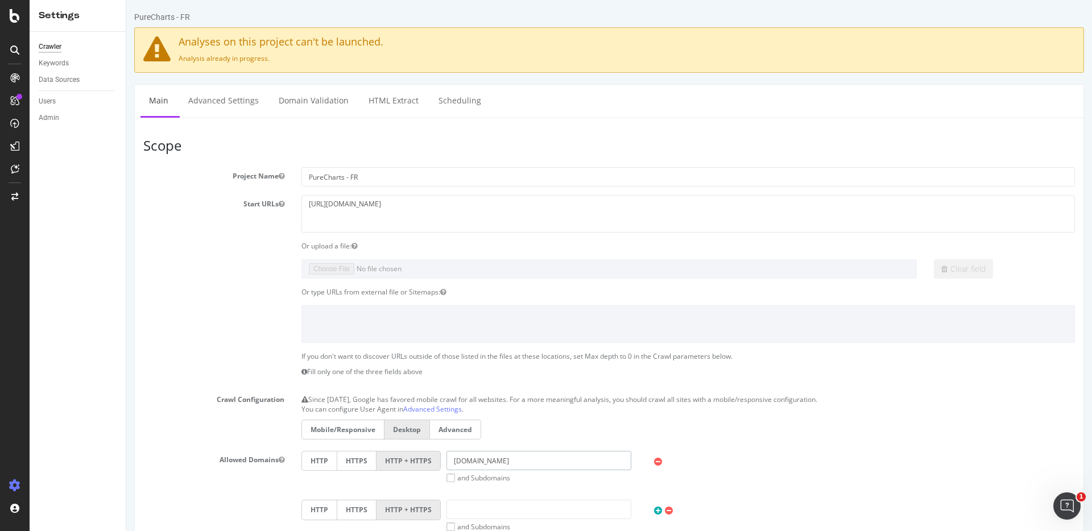
type input "www.chartsinfrance.net"
drag, startPoint x: 330, startPoint y: 204, endPoint x: 396, endPoint y: 209, distance: 65.6
click at [396, 209] on textarea "[URL][DOMAIN_NAME]" at bounding box center [687, 213] width 773 height 37
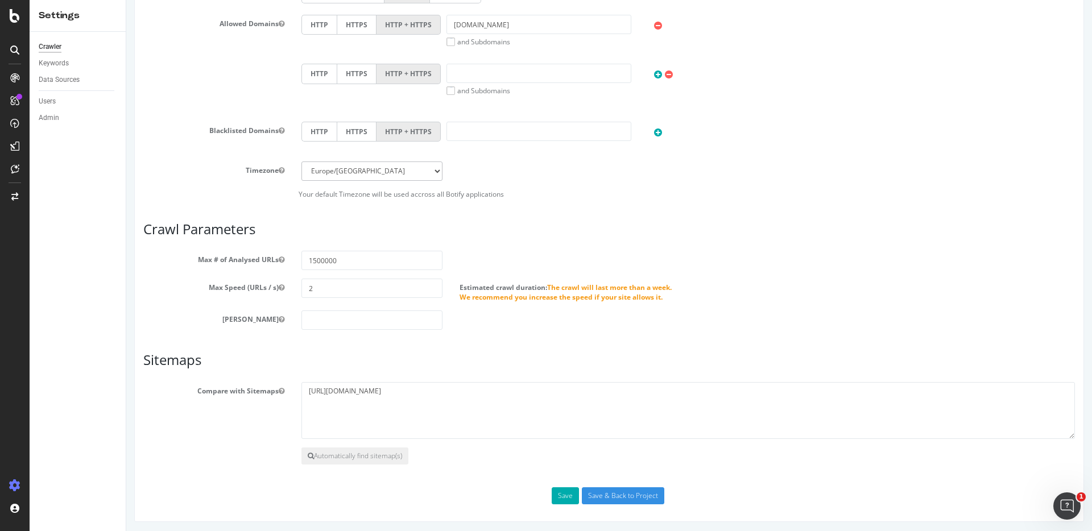
scroll to position [438, 0]
type textarea "https://www.chartsinfrance.net/"
drag, startPoint x: 326, startPoint y: 283, endPoint x: 276, endPoint y: 285, distance: 50.1
click at [276, 285] on div "Max Speed (URLs / s) 2 Estimated crawl duration: The crawl will last more than …" at bounding box center [609, 287] width 949 height 23
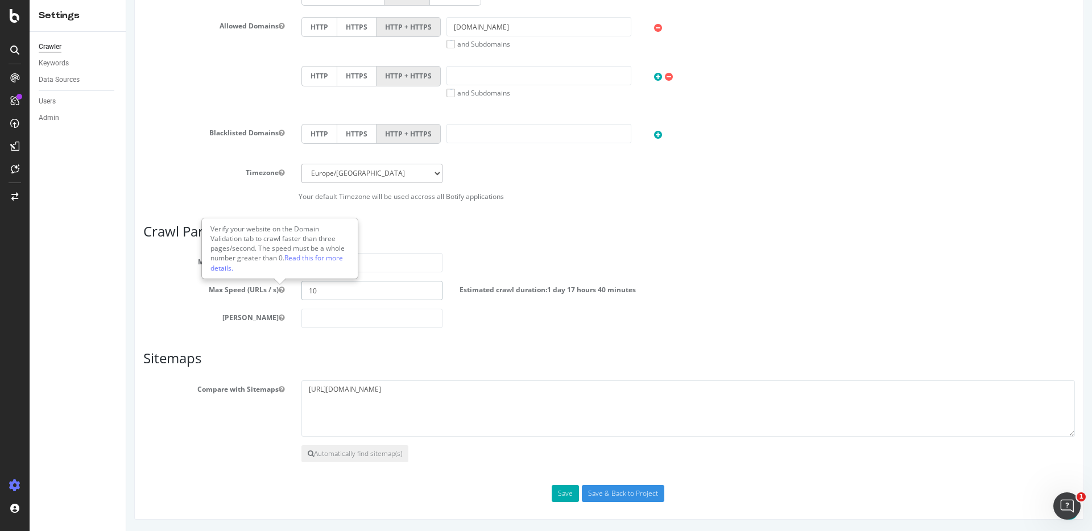
scroll to position [434, 0]
type input "10"
click at [157, 327] on div "Max Depth" at bounding box center [609, 318] width 949 height 19
click at [560, 496] on button "Save" at bounding box center [565, 493] width 27 height 17
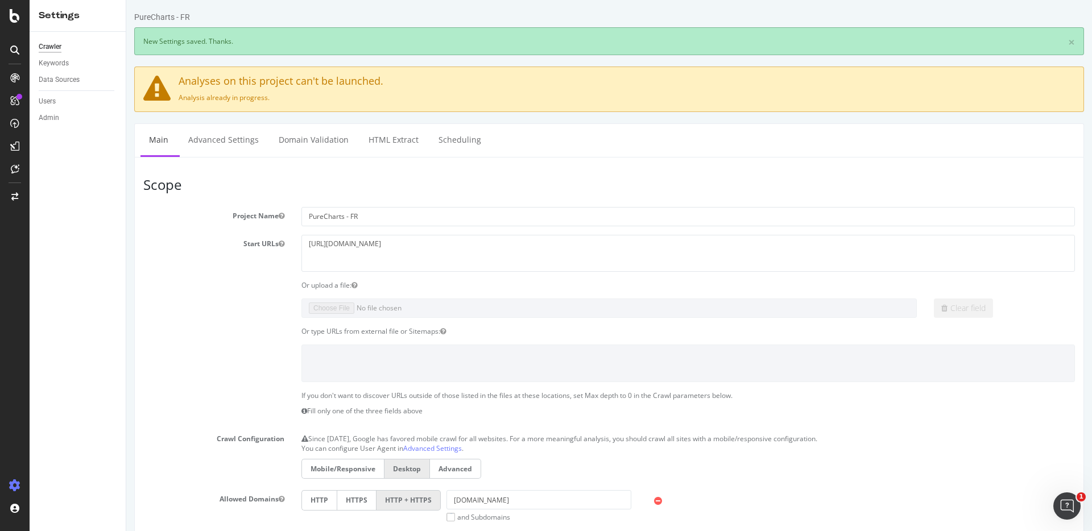
scroll to position [0, 0]
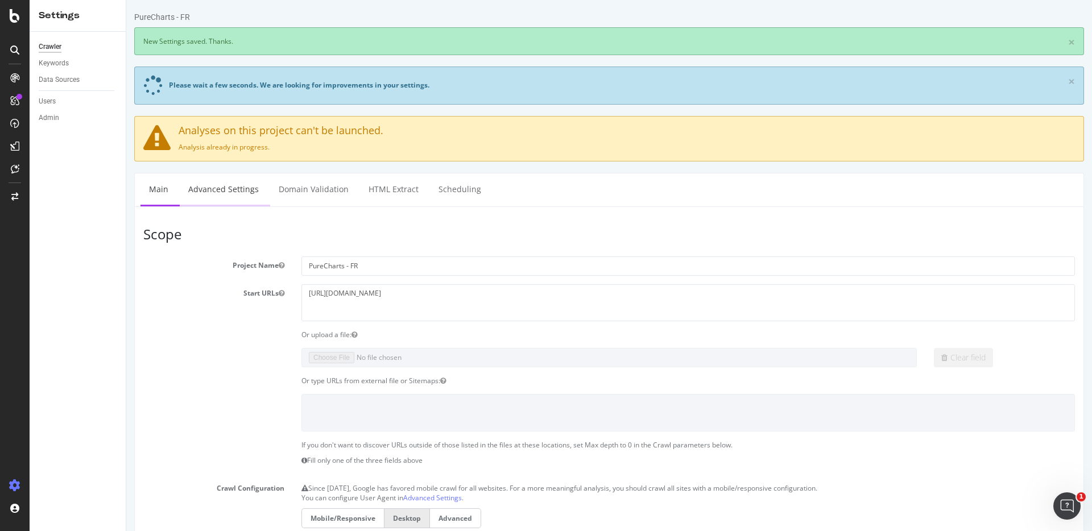
click at [225, 191] on link "Advanced Settings" at bounding box center [224, 188] width 88 height 31
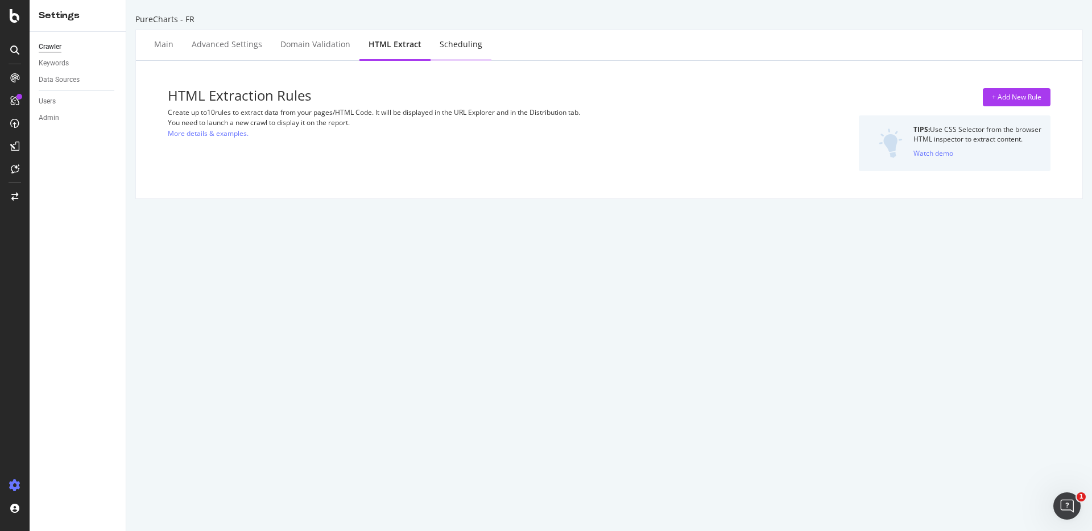
click at [447, 40] on div "Scheduling" at bounding box center [461, 44] width 43 height 11
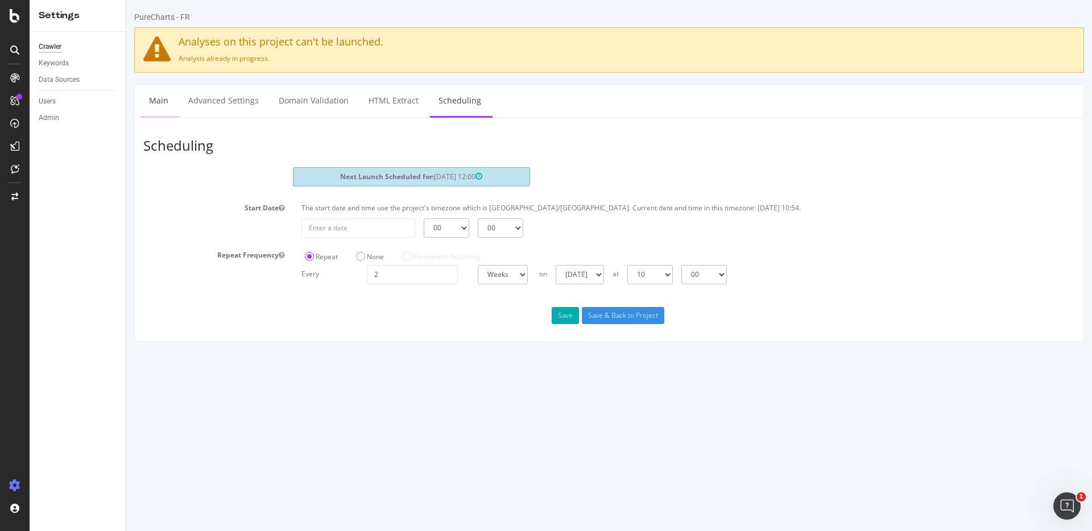
click at [168, 98] on link "Main" at bounding box center [158, 100] width 36 height 31
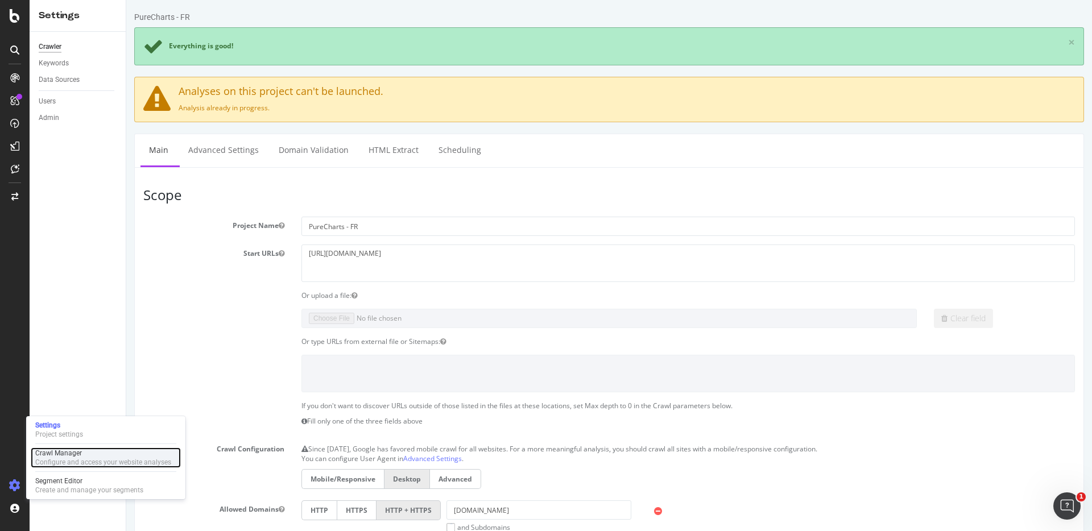
click at [55, 462] on div "Configure and access your website analyses" at bounding box center [103, 462] width 136 height 9
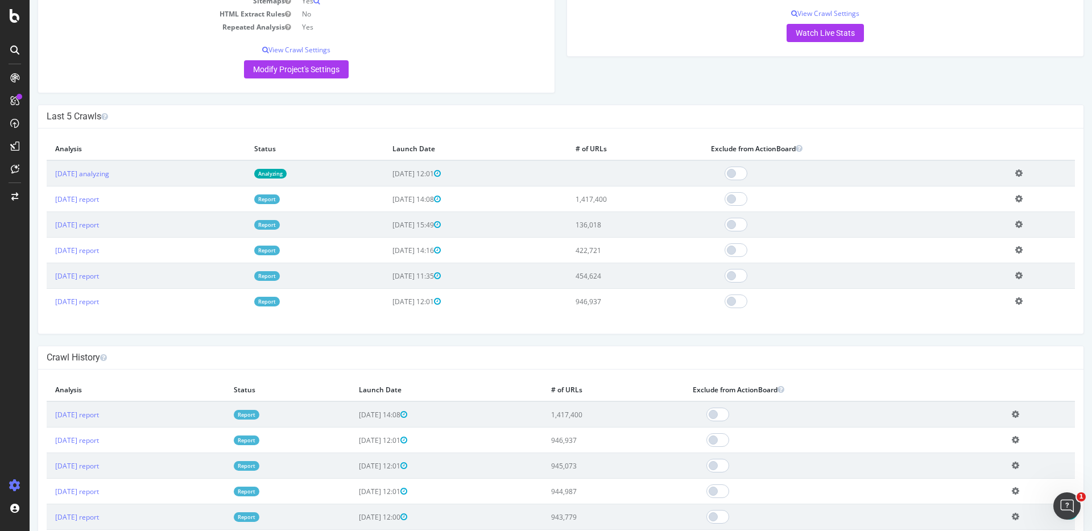
scroll to position [358, 0]
